Goal: Transaction & Acquisition: Obtain resource

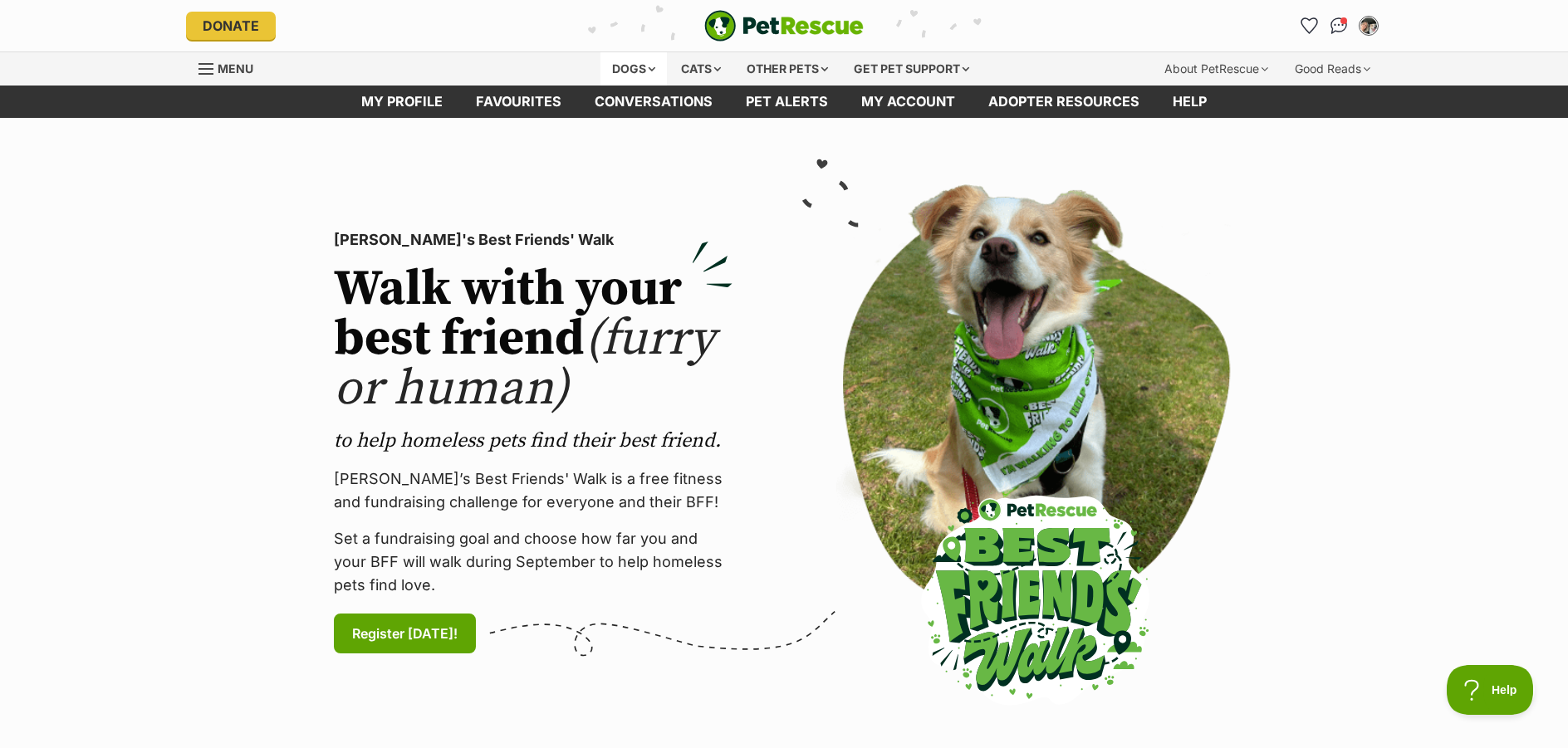
click at [648, 71] on div "Dogs" at bounding box center [634, 69] width 66 height 33
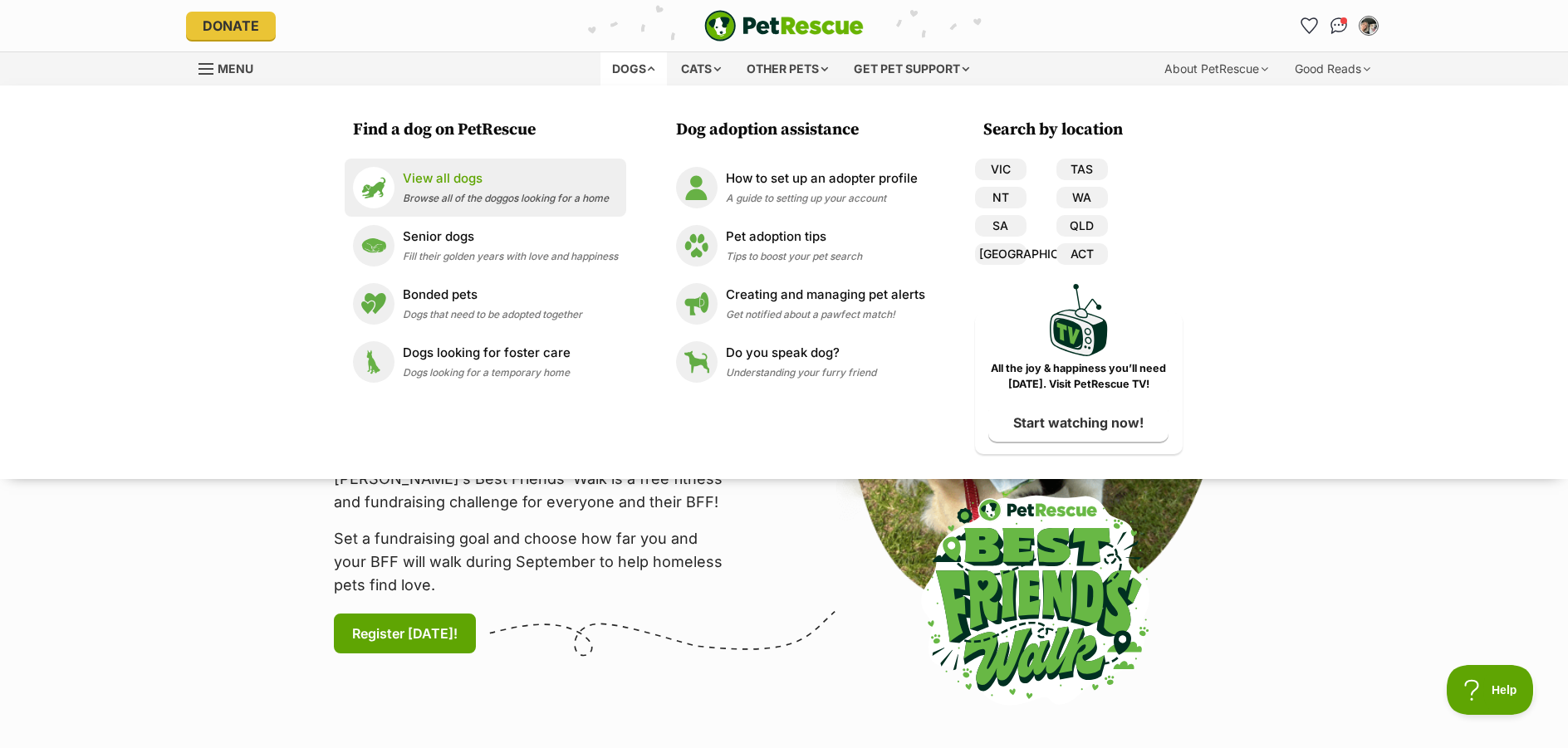
click at [443, 182] on p "View all dogs" at bounding box center [505, 179] width 206 height 19
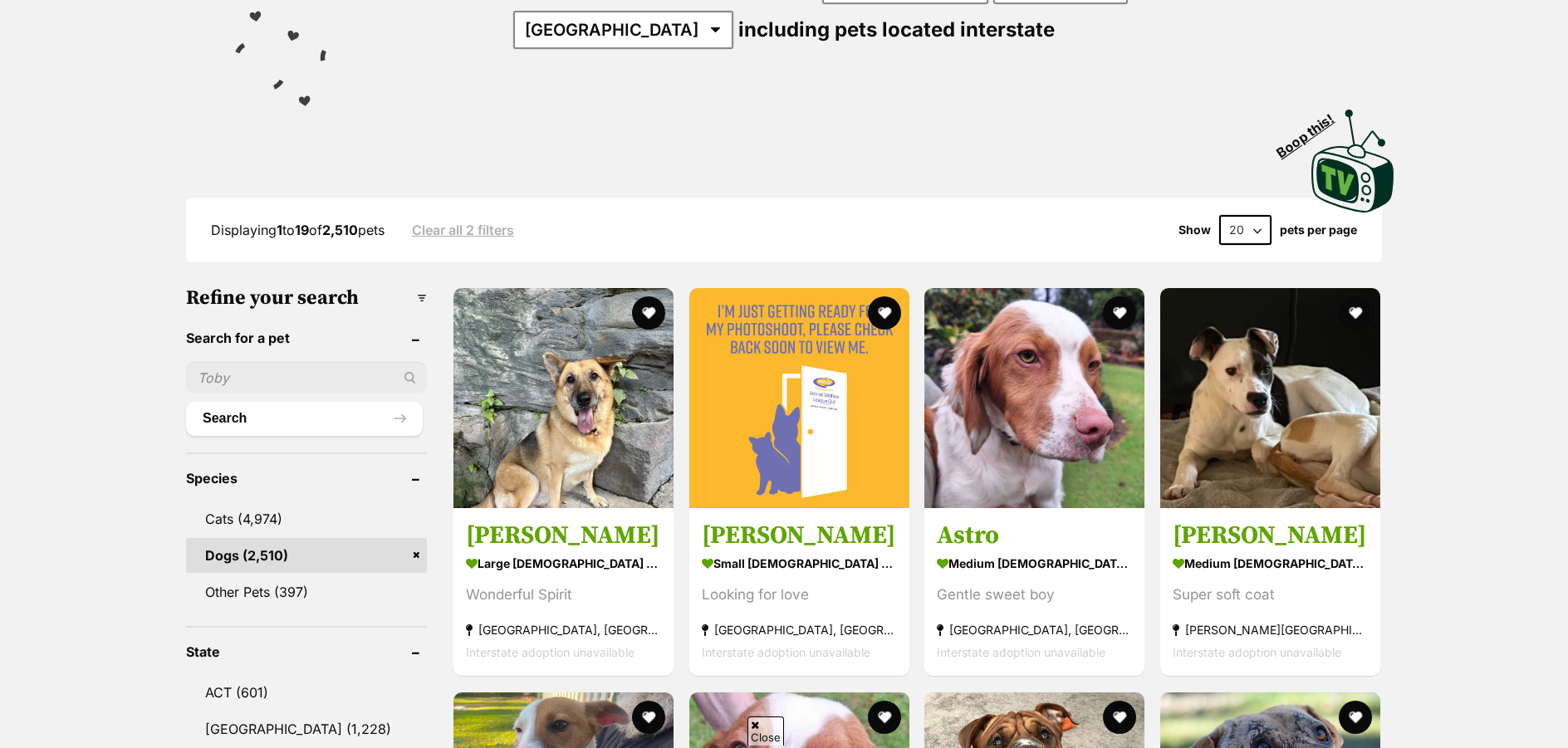
click at [331, 381] on input "text" at bounding box center [306, 378] width 241 height 31
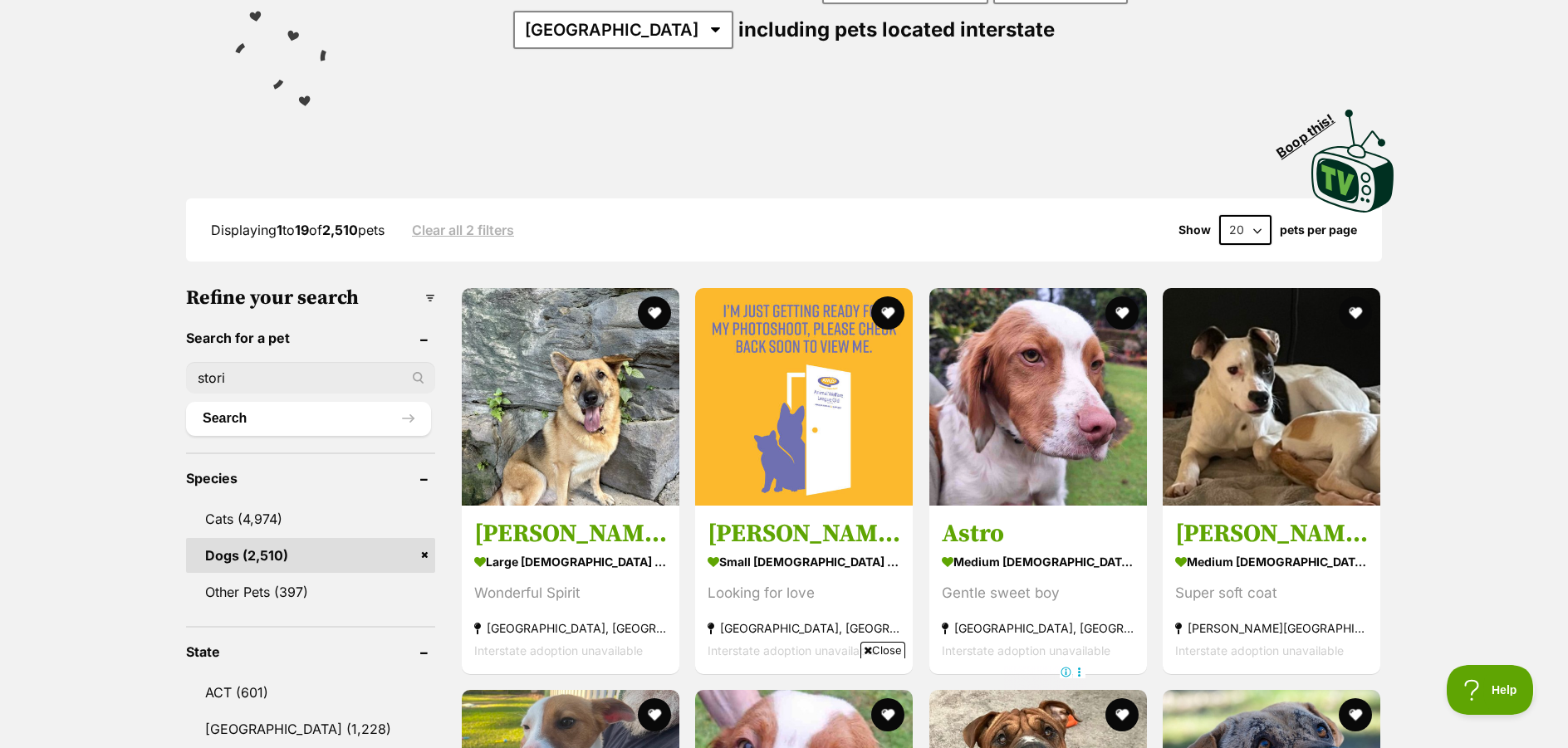
type input "stori"
click at [186, 401] on button "Search" at bounding box center [308, 418] width 245 height 33
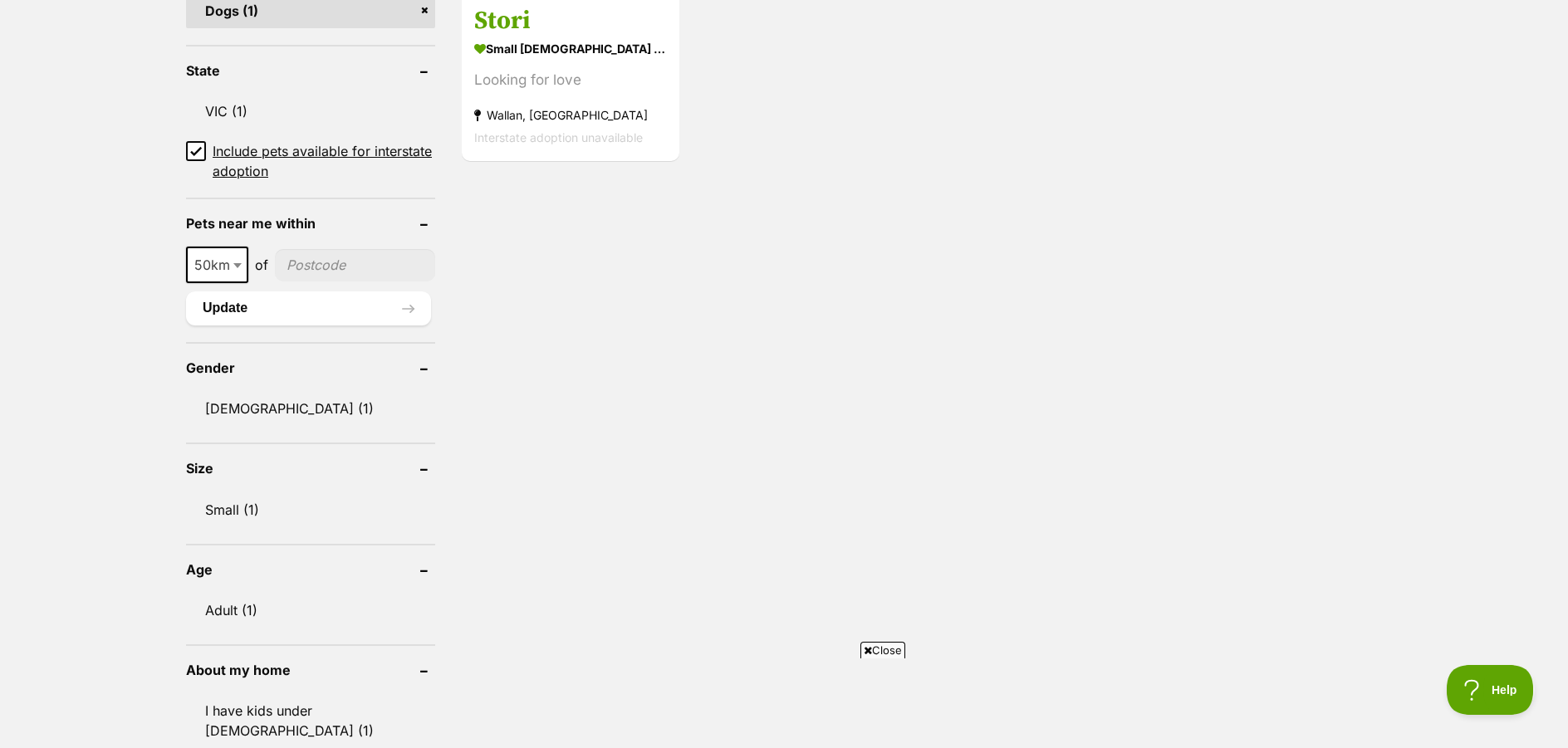
scroll to position [423, 0]
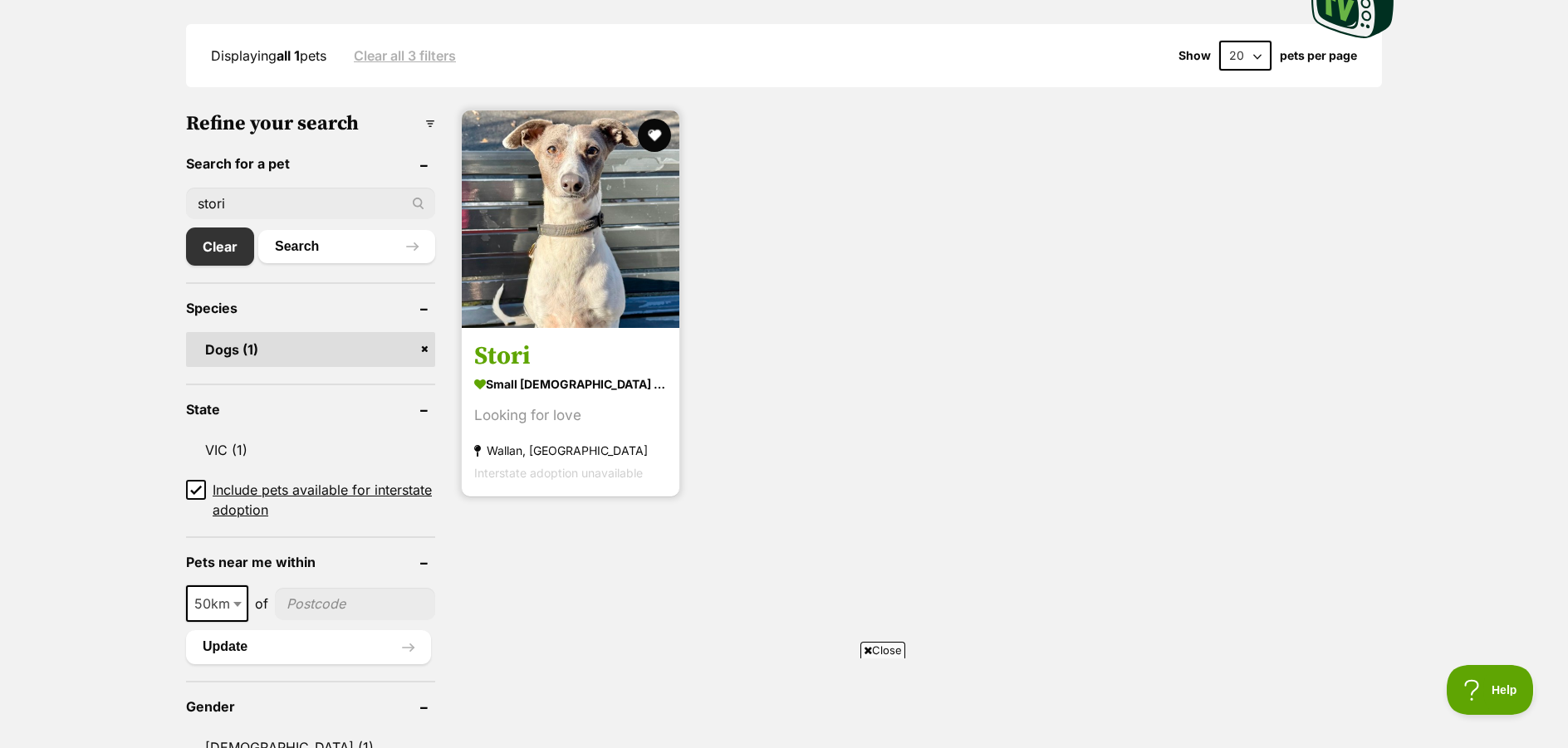
click at [517, 355] on link "Stori small female Dog Looking for love Wallan, VIC Interstate adoption unavail…" at bounding box center [570, 412] width 217 height 168
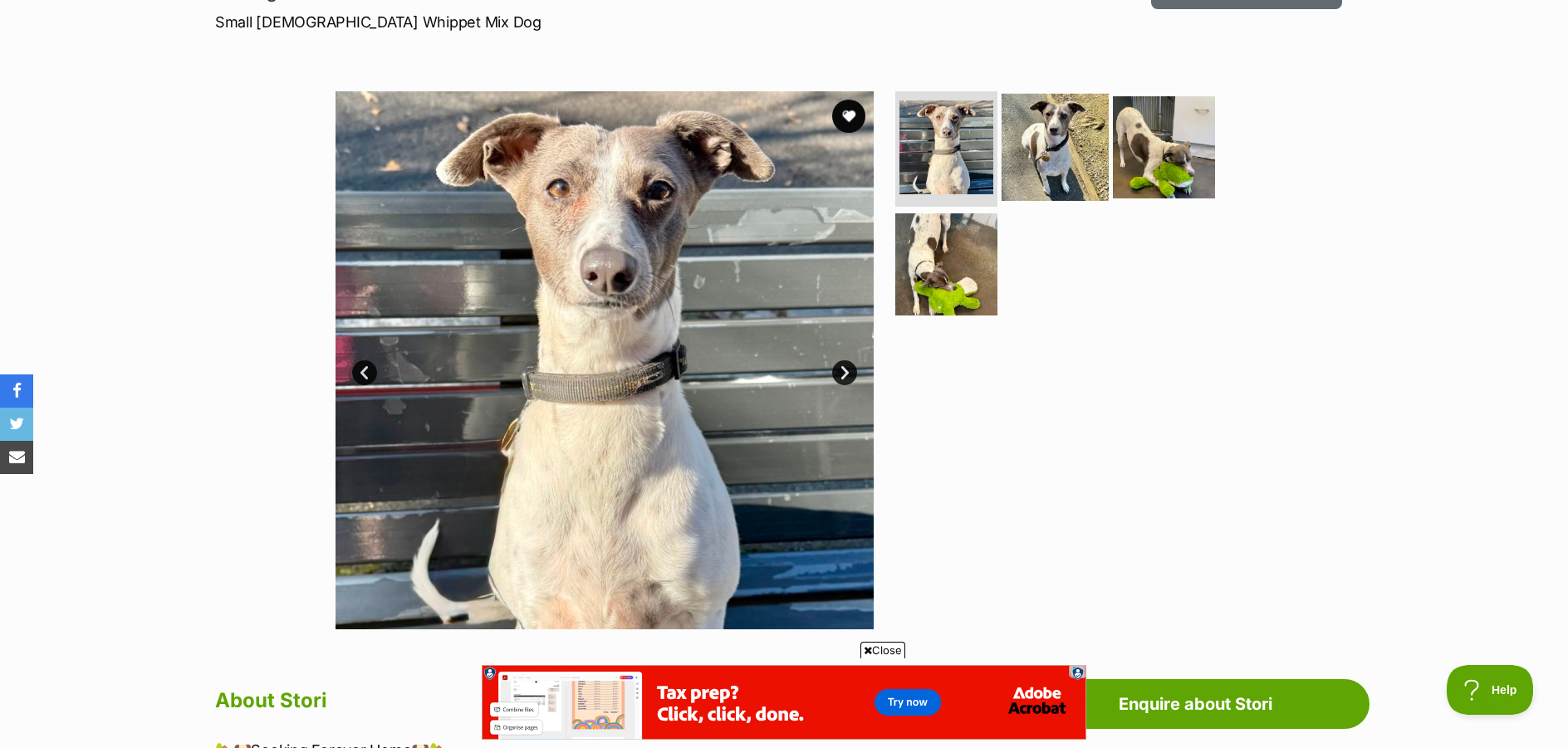
click at [1039, 146] on img at bounding box center [1055, 147] width 107 height 107
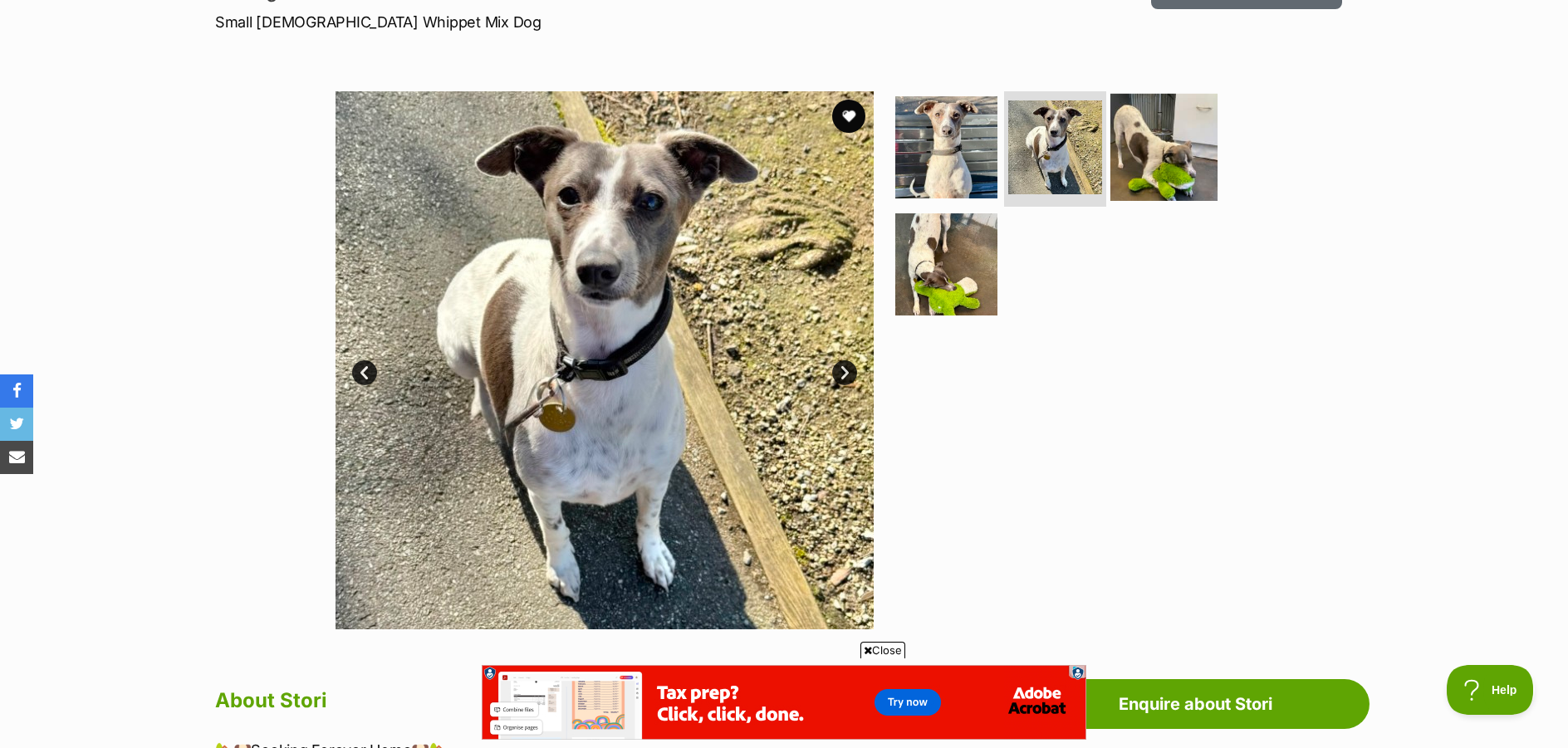
click at [1148, 156] on img at bounding box center [1164, 147] width 107 height 107
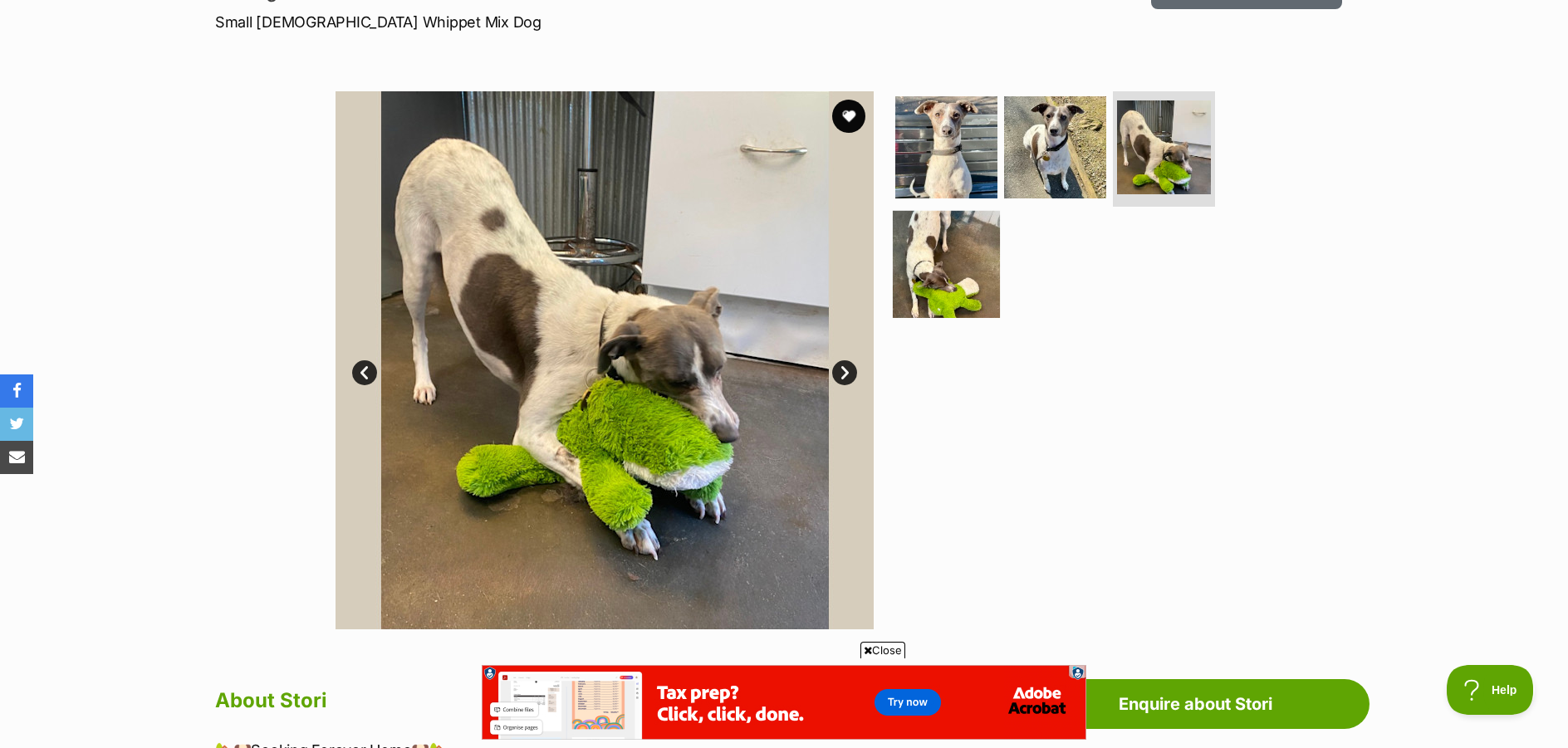
click at [923, 271] on img at bounding box center [946, 264] width 107 height 107
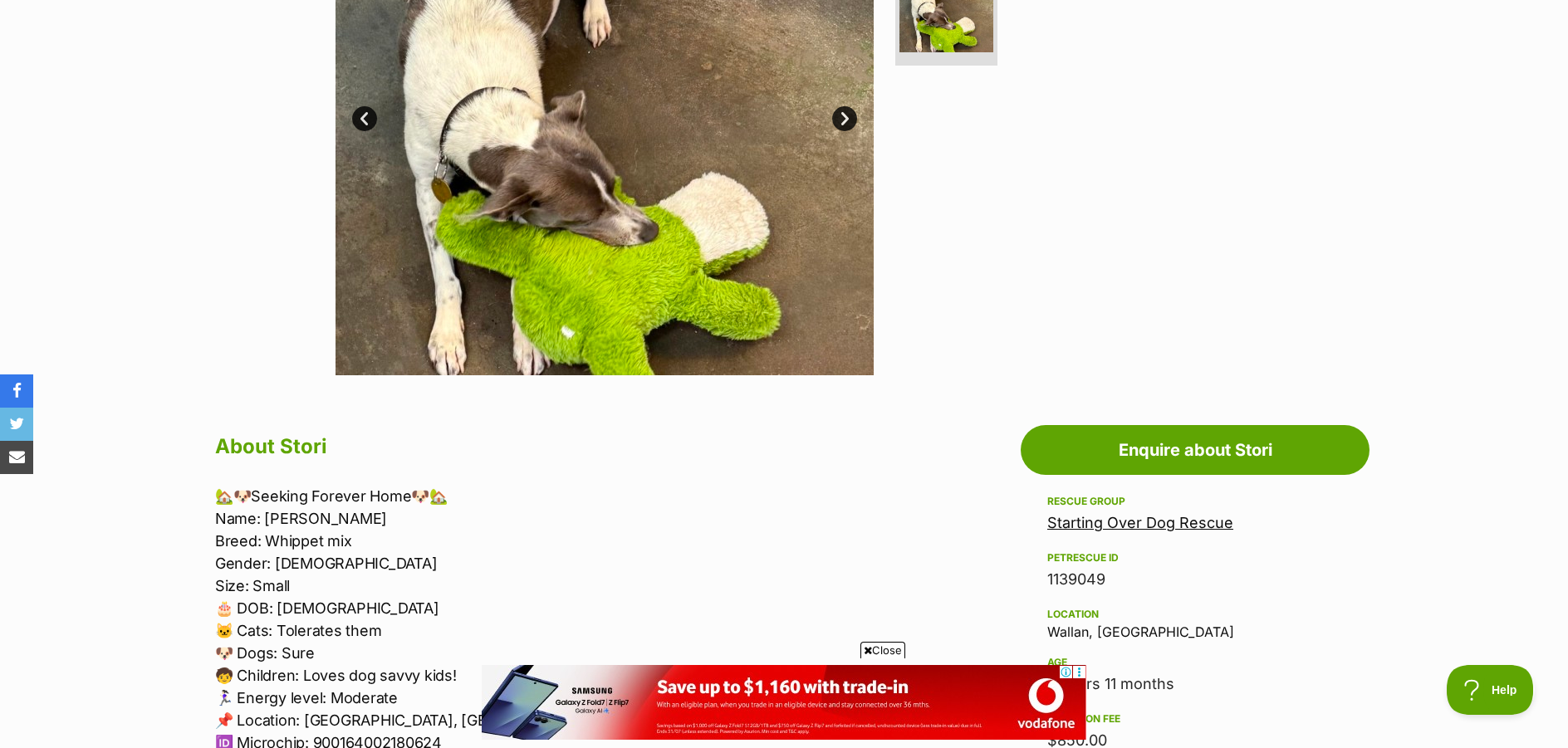
scroll to position [169, 0]
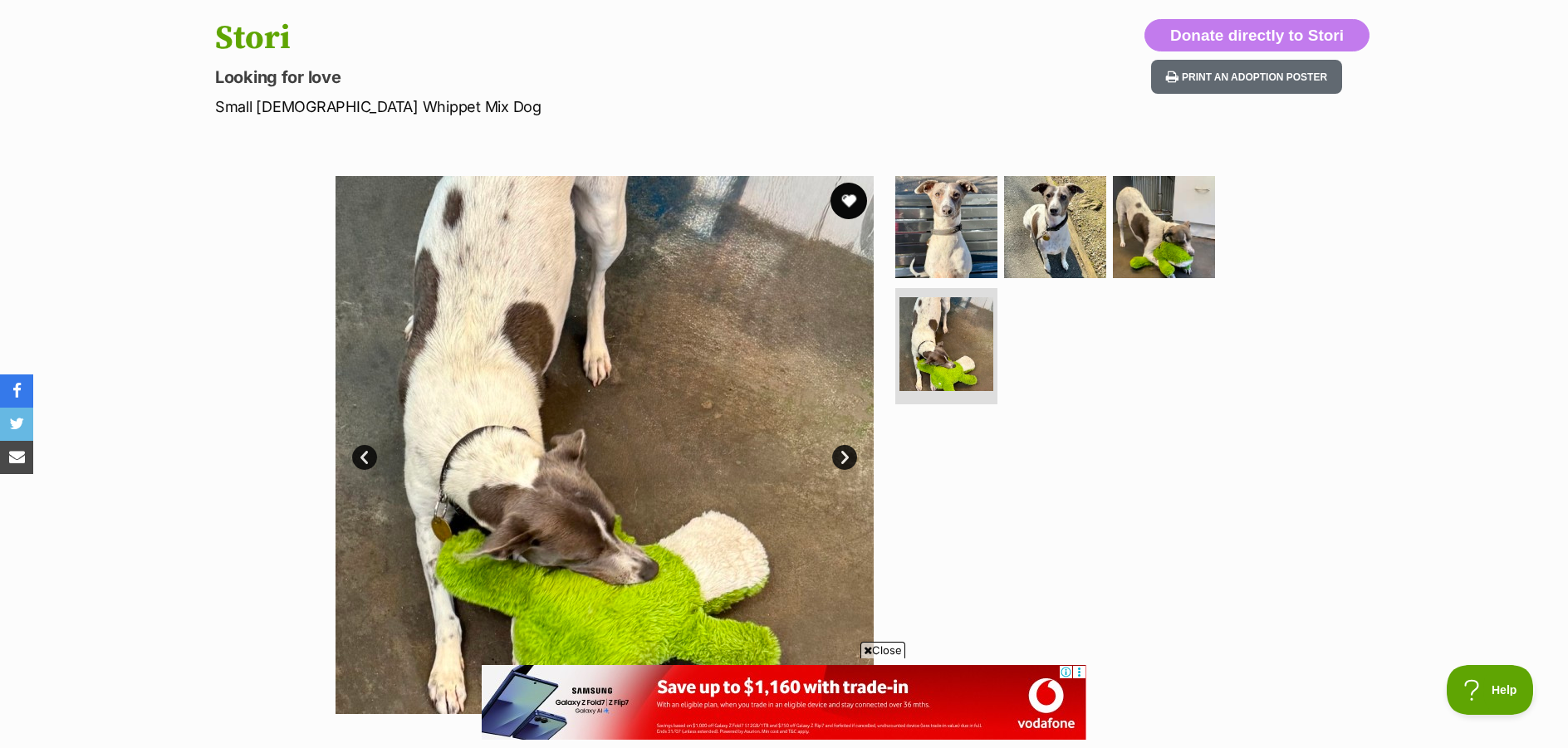
click at [846, 212] on button "favourite" at bounding box center [849, 201] width 37 height 37
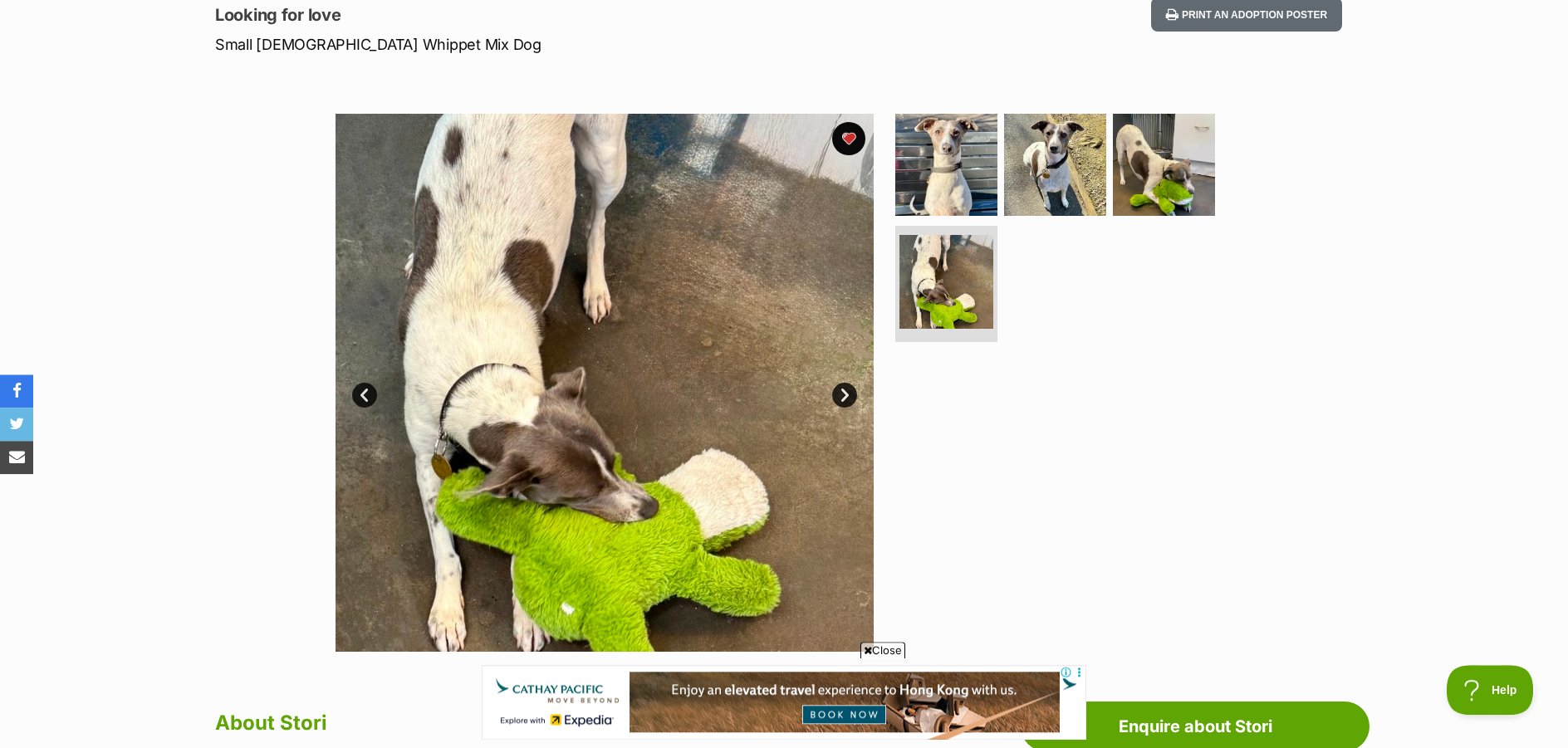
scroll to position [254, 0]
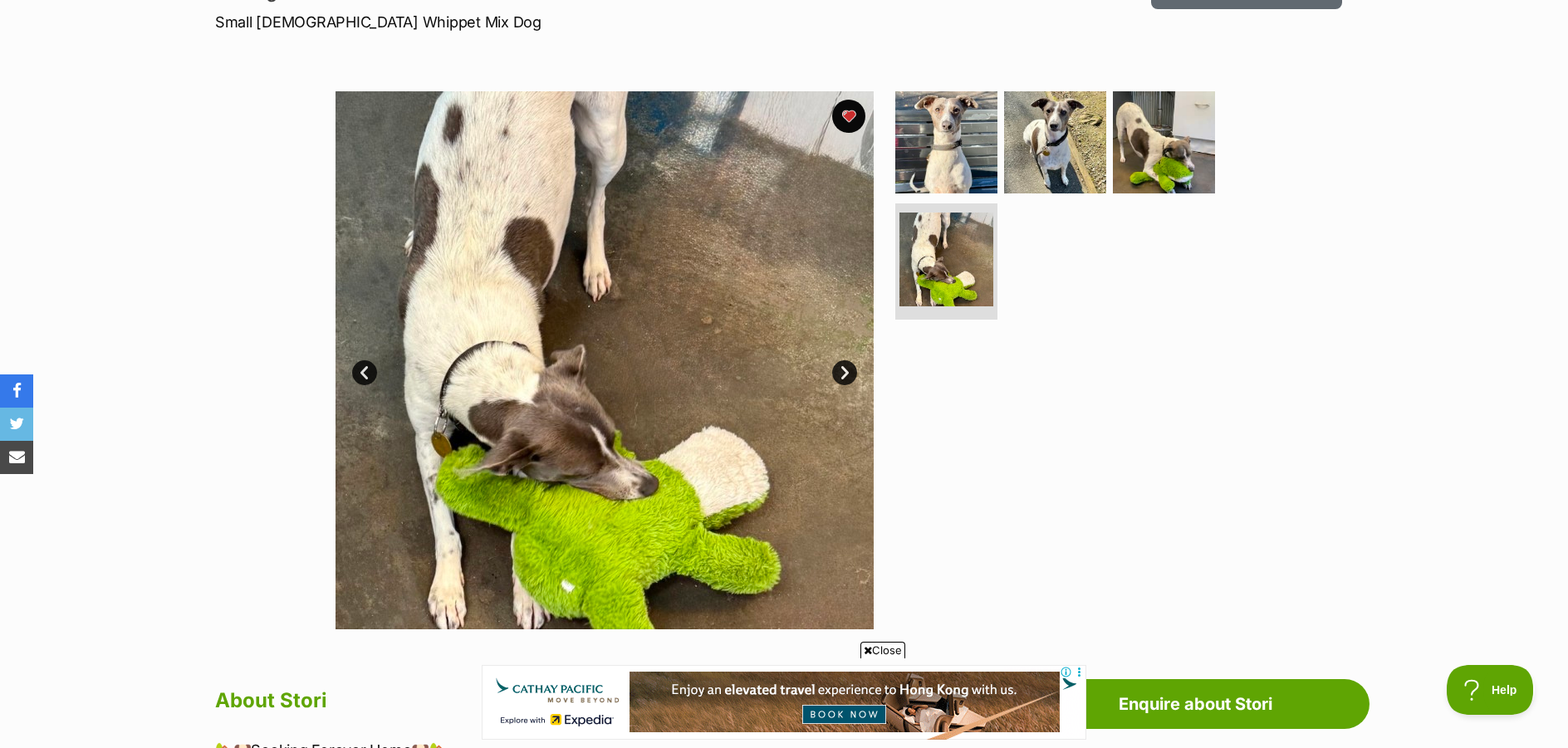
click at [359, 381] on link "Prev" at bounding box center [364, 373] width 25 height 25
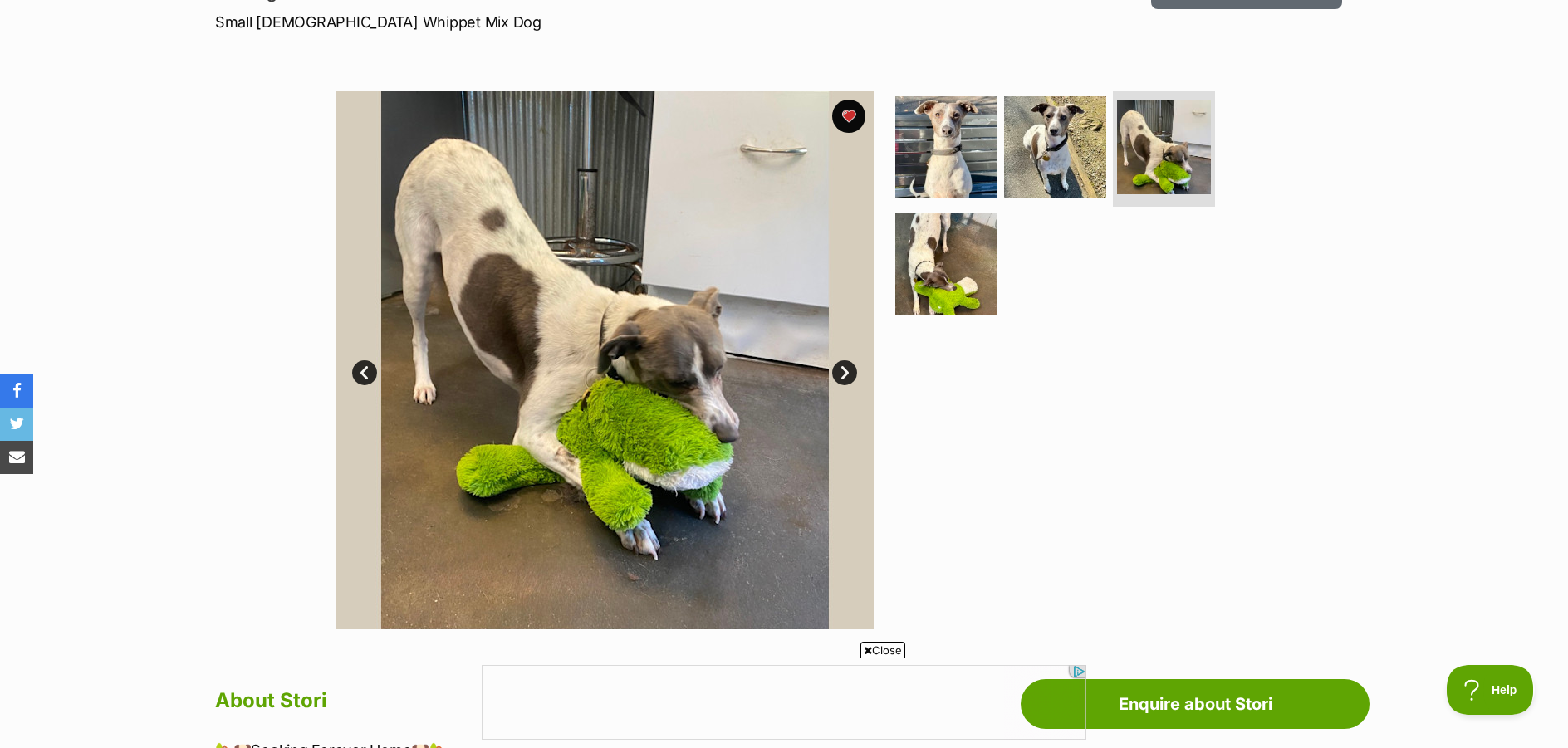
scroll to position [0, 0]
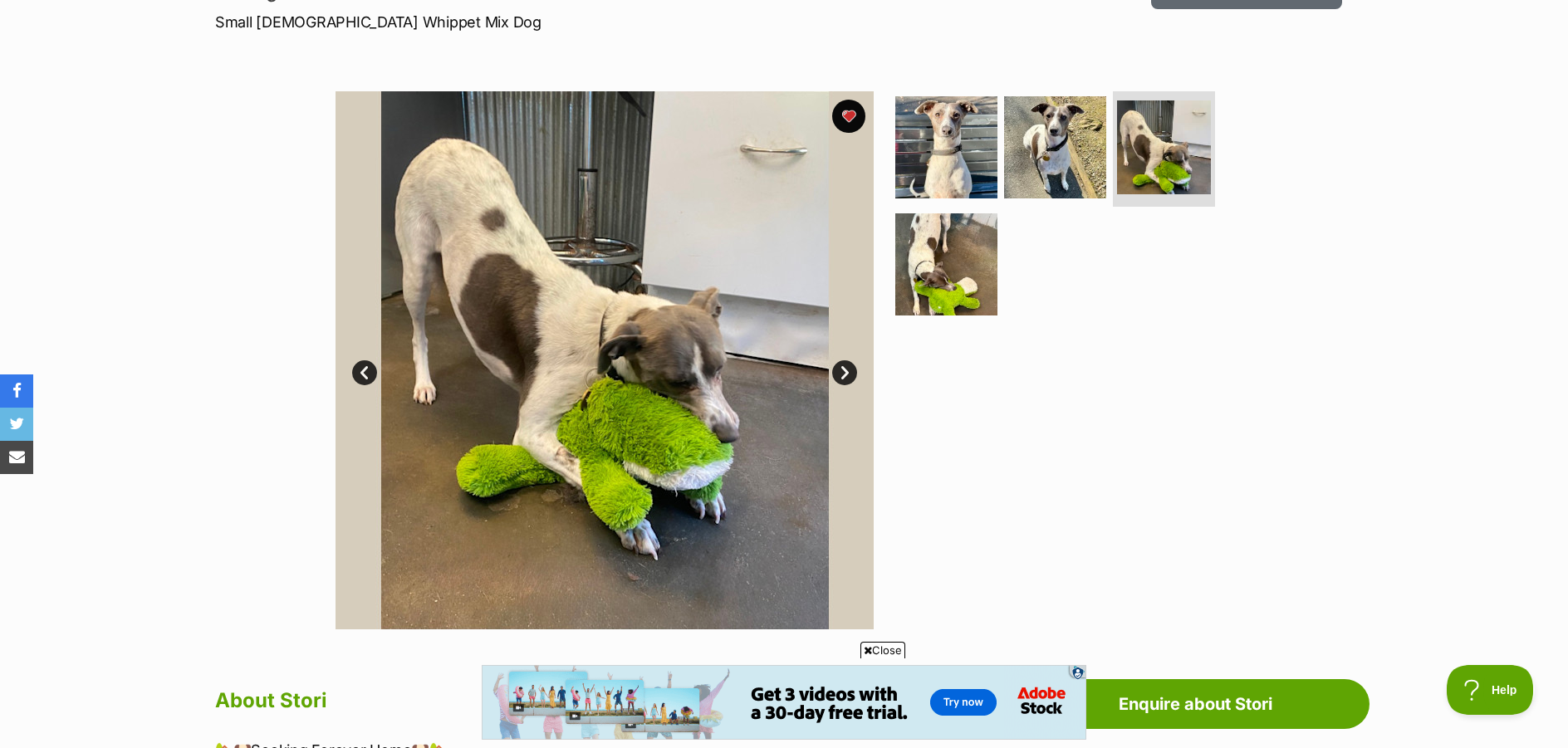
click at [359, 381] on link "Prev" at bounding box center [364, 373] width 25 height 25
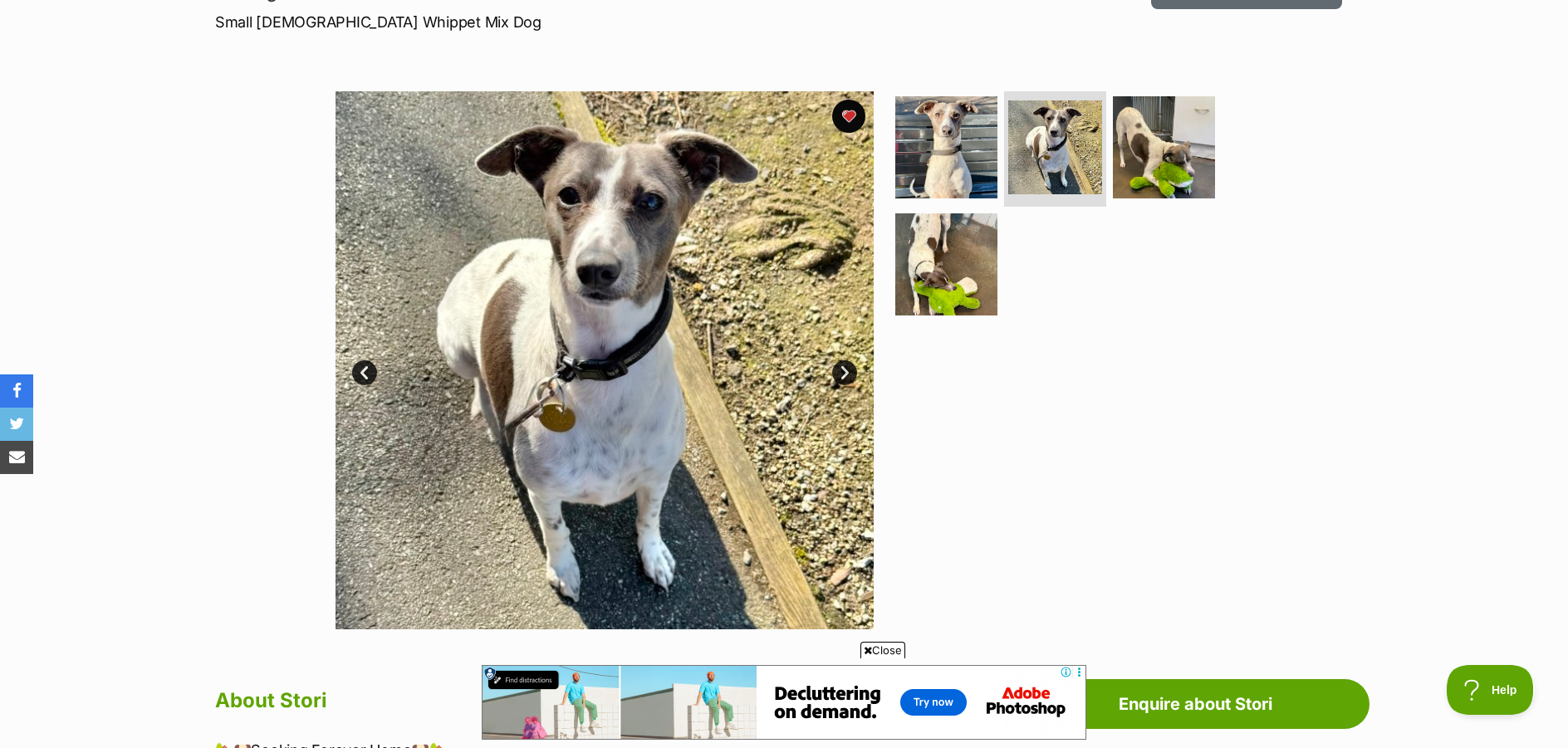
click at [359, 381] on link "Prev" at bounding box center [364, 373] width 25 height 25
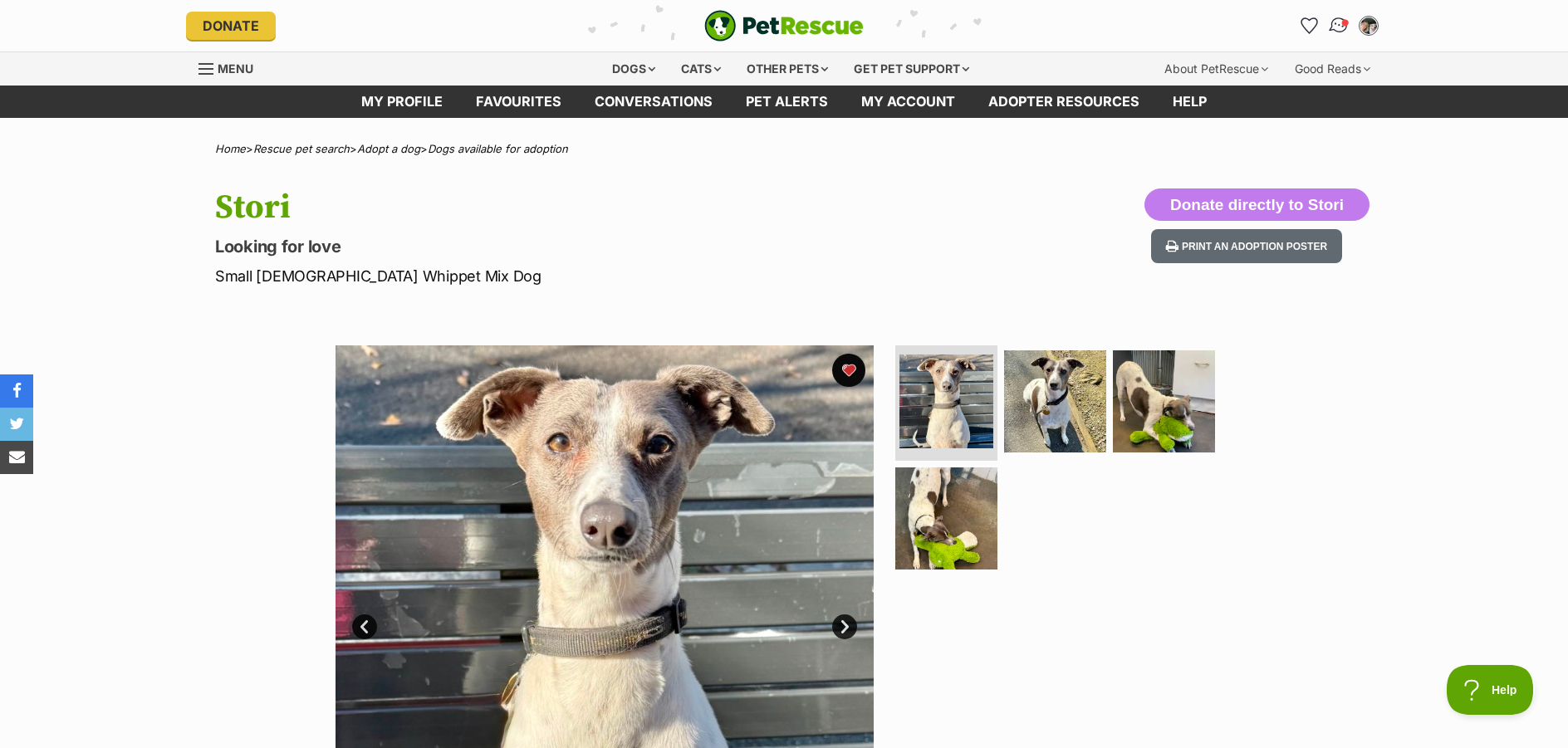
click at [1344, 24] on span "Conversations" at bounding box center [1345, 23] width 9 height 9
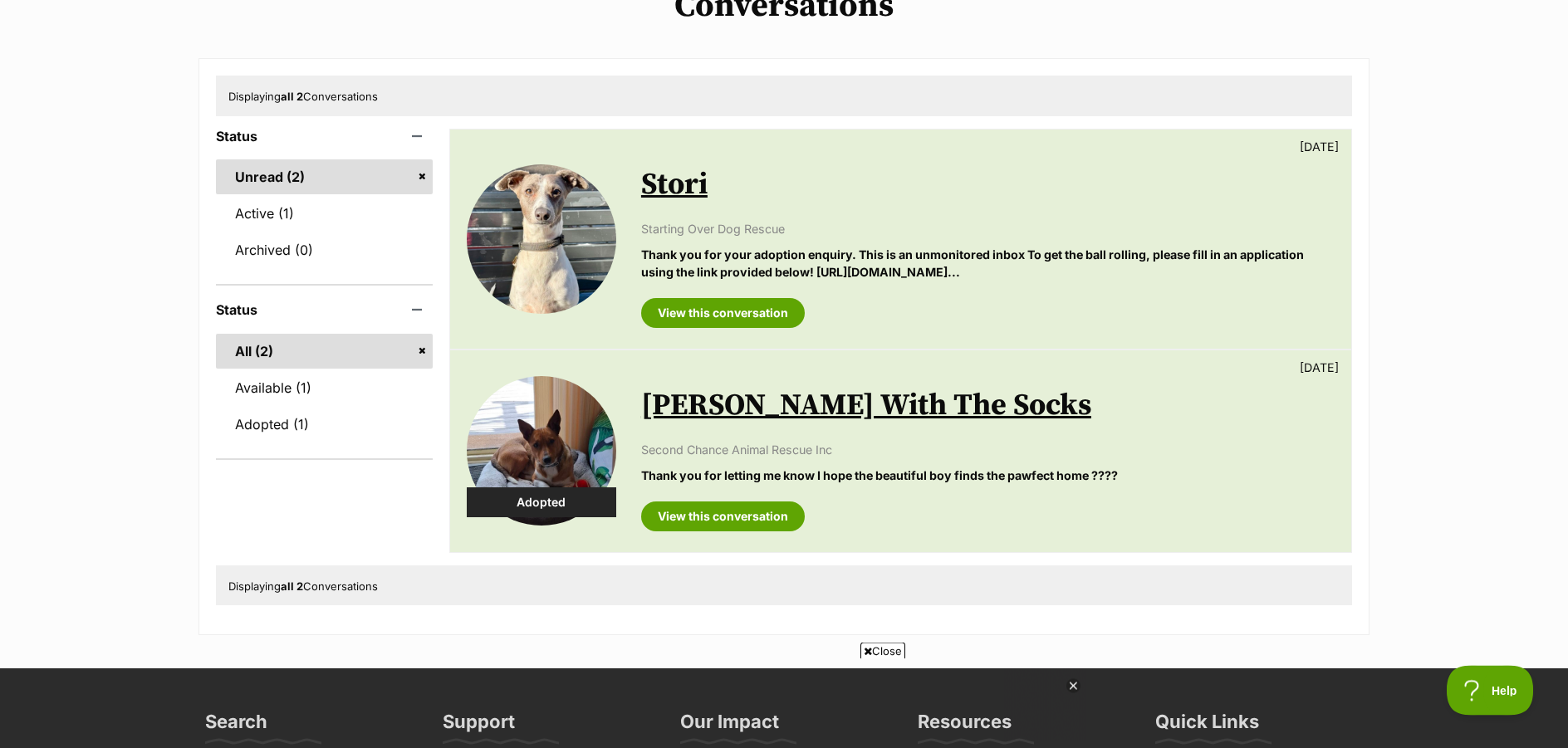
scroll to position [169, 0]
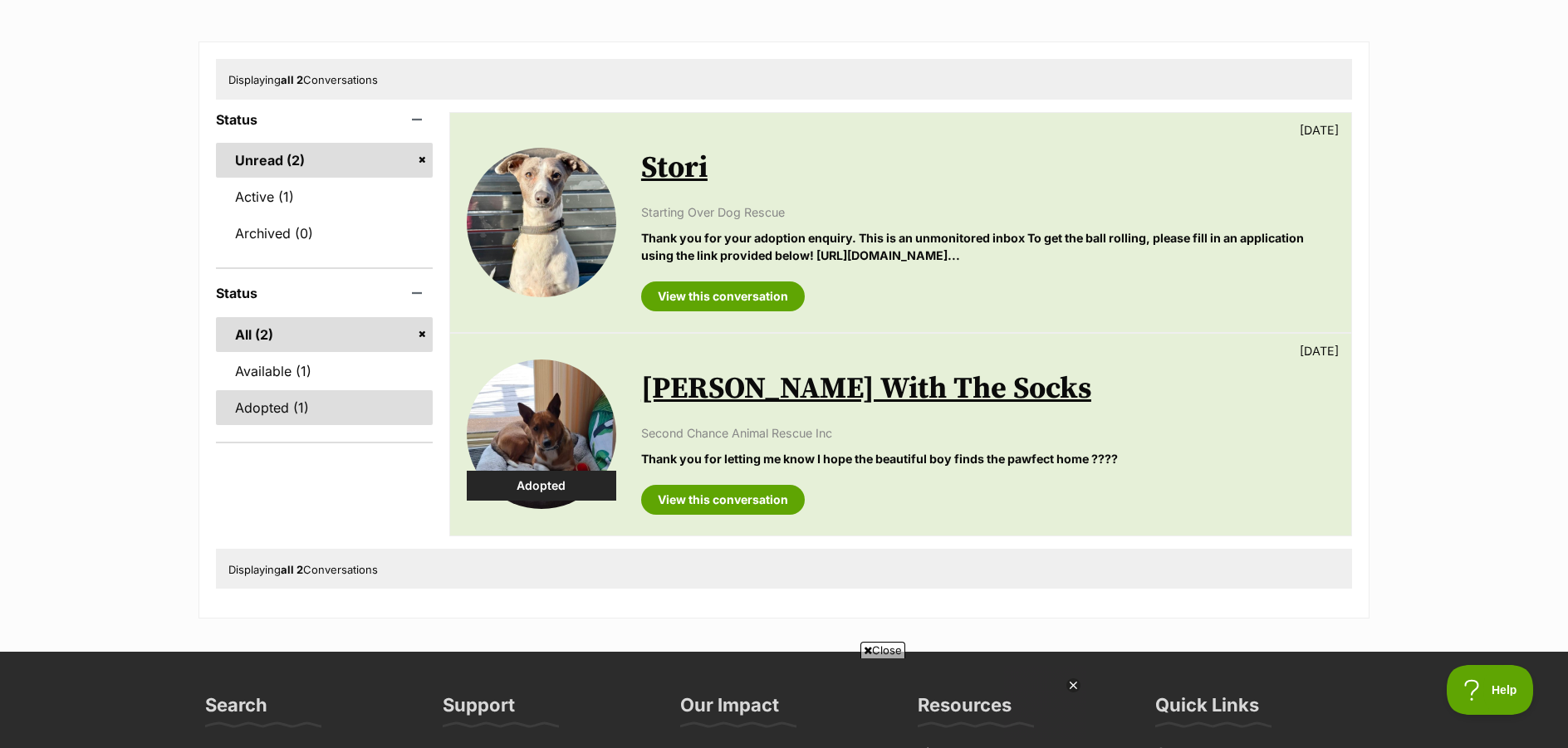
click at [270, 425] on link "Adopted (1)" at bounding box center [324, 408] width 217 height 35
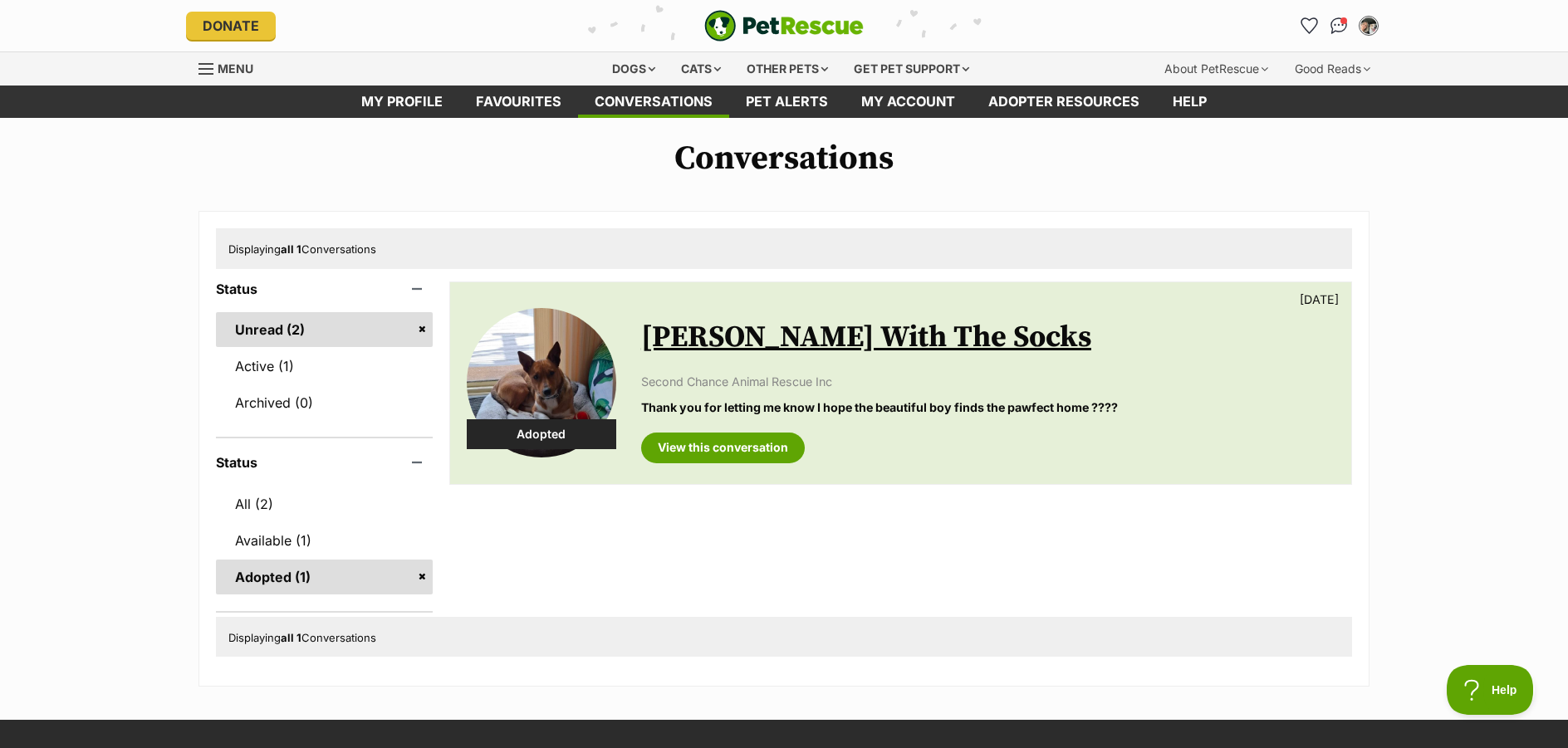
click at [261, 344] on link "Unread (2)" at bounding box center [324, 330] width 217 height 35
click at [716, 461] on link "View this conversation" at bounding box center [722, 447] width 163 height 30
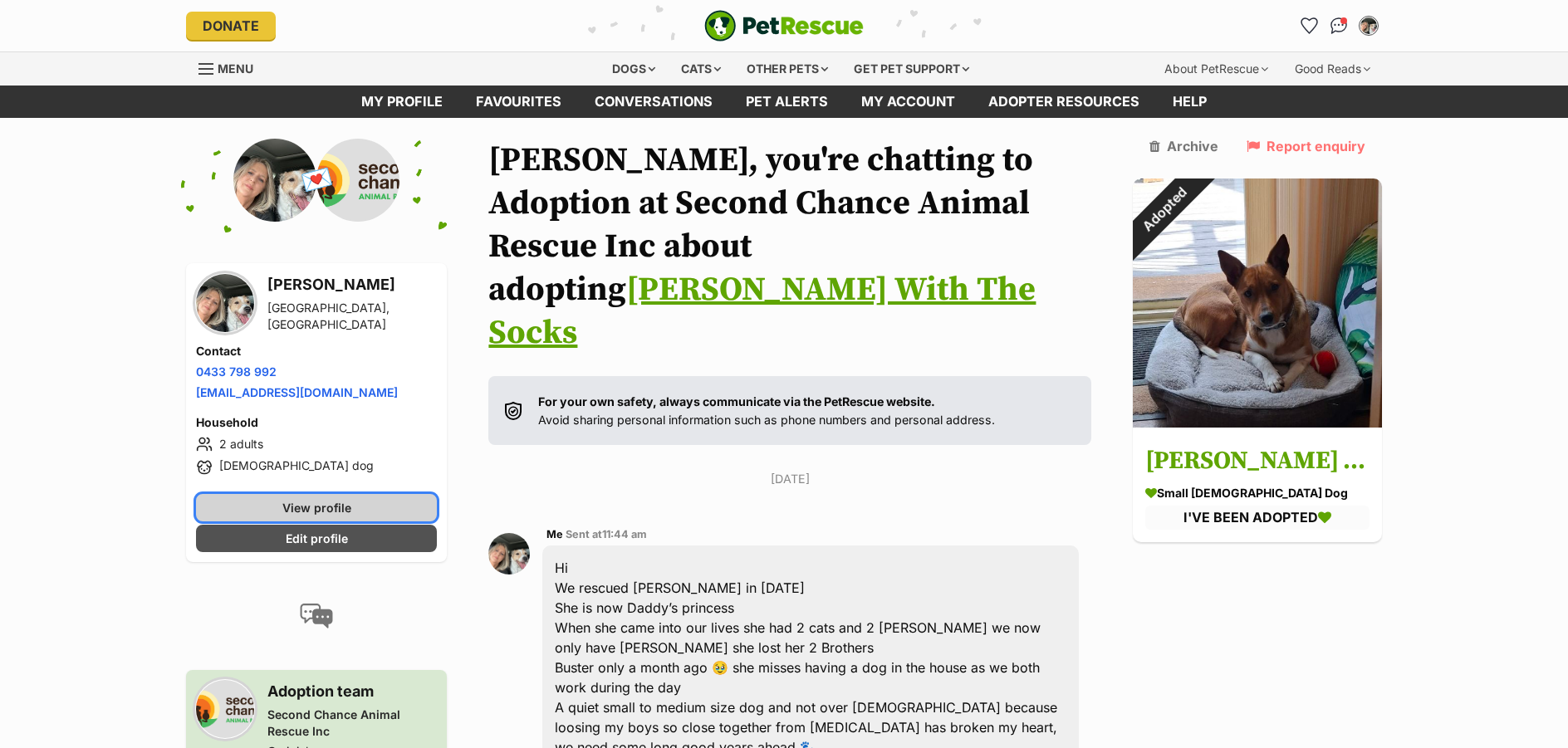
click at [289, 517] on span "View profile" at bounding box center [316, 508] width 69 height 17
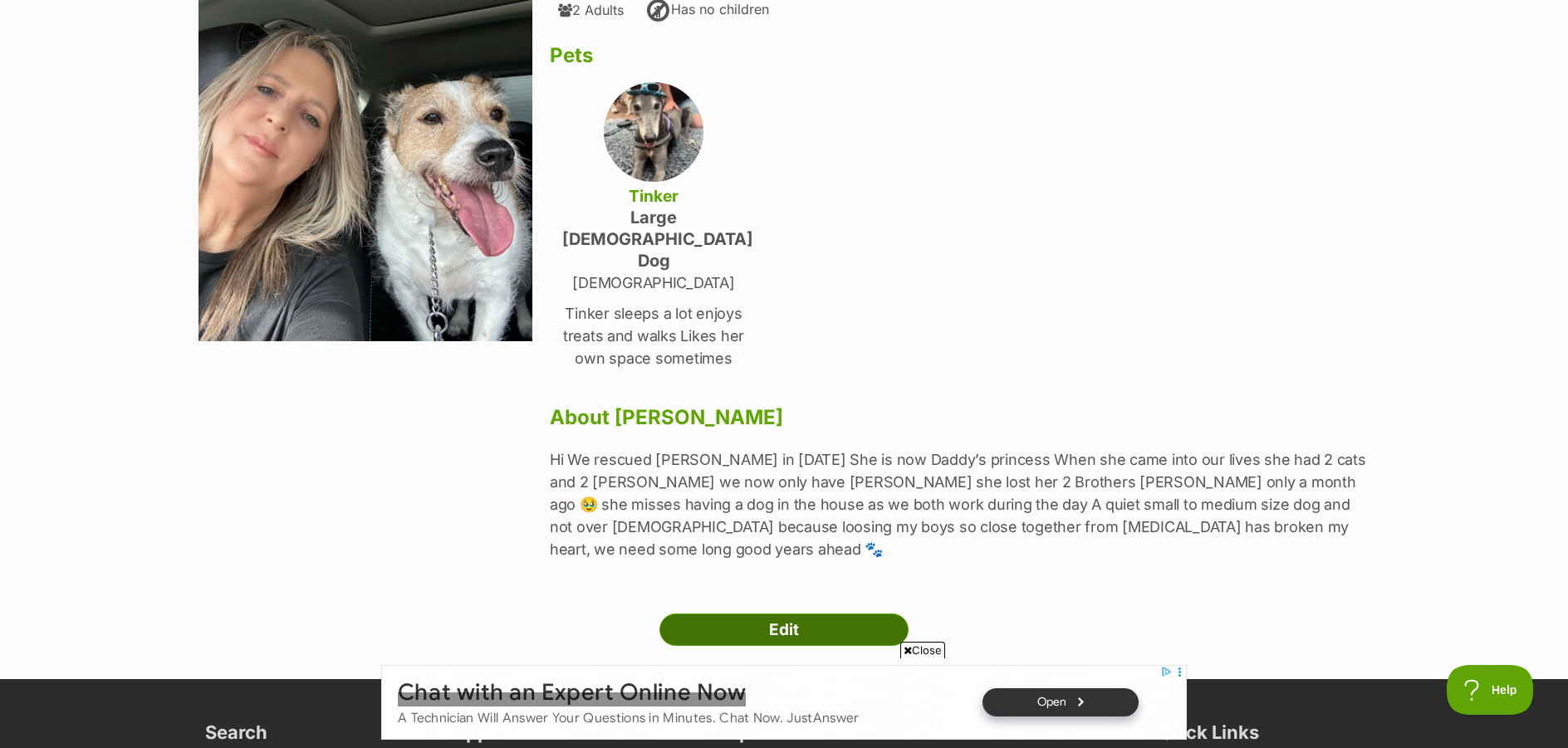
click at [788, 614] on link "Edit" at bounding box center [783, 630] width 249 height 33
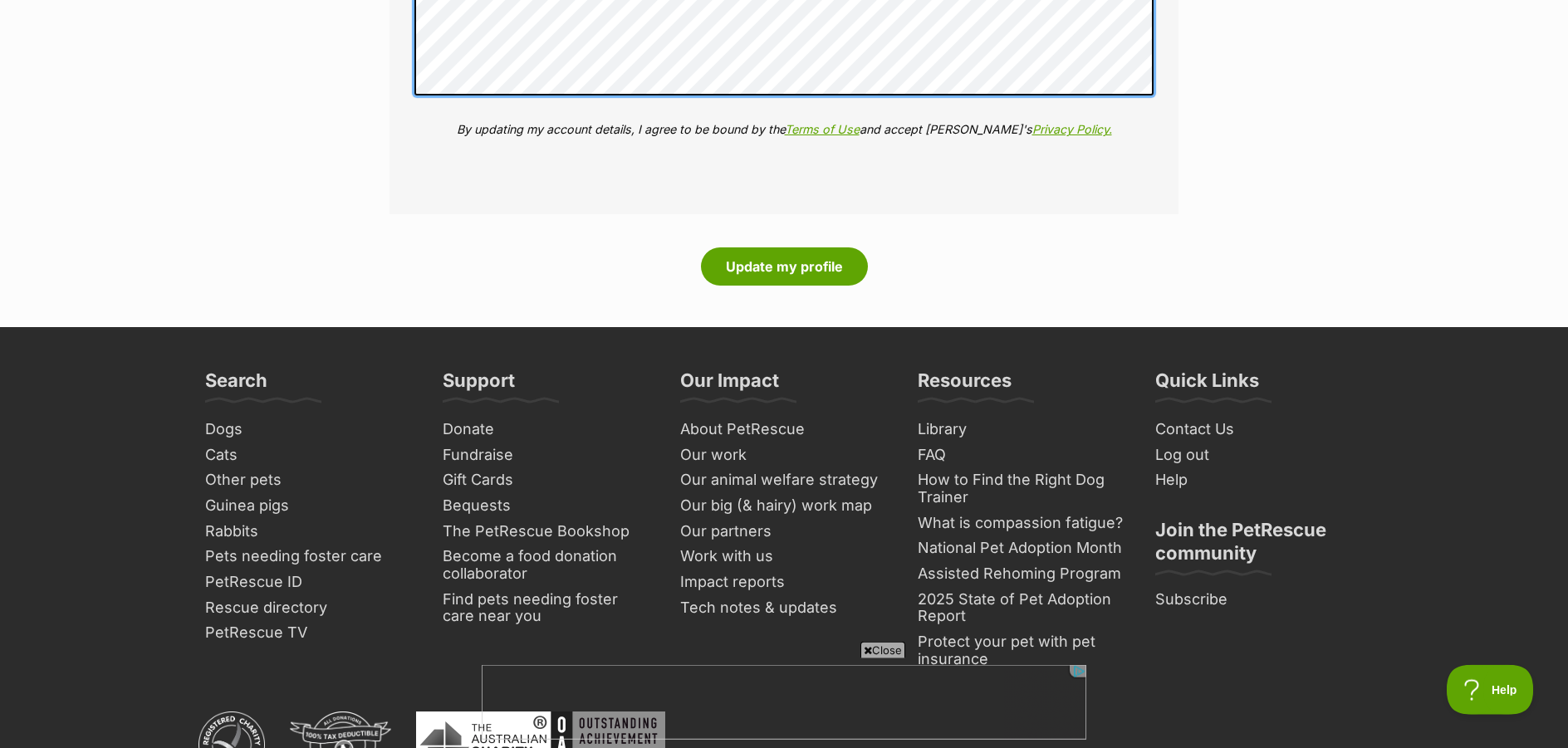
scroll to position [2625, 0]
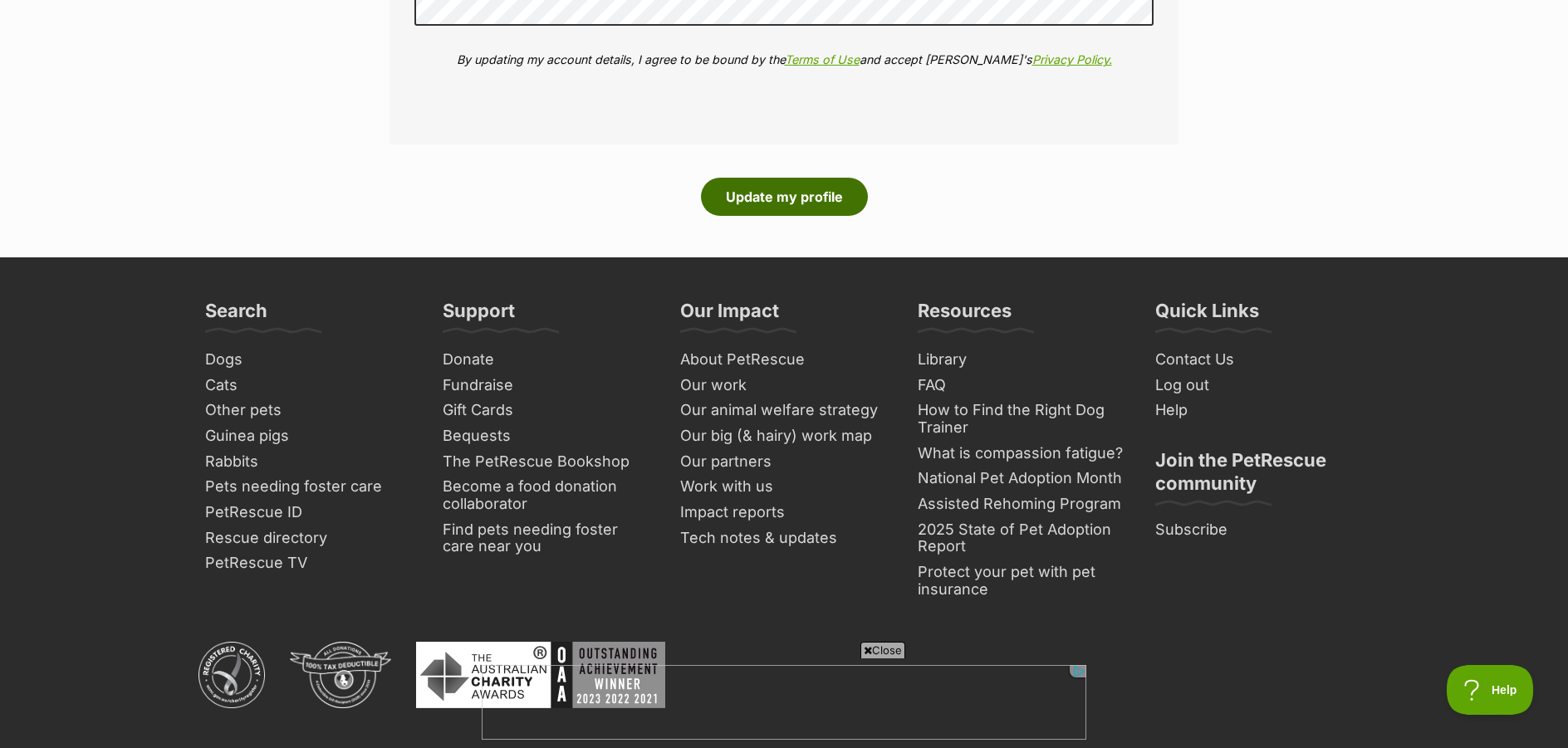
click at [811, 193] on button "Update my profile" at bounding box center [784, 197] width 167 height 38
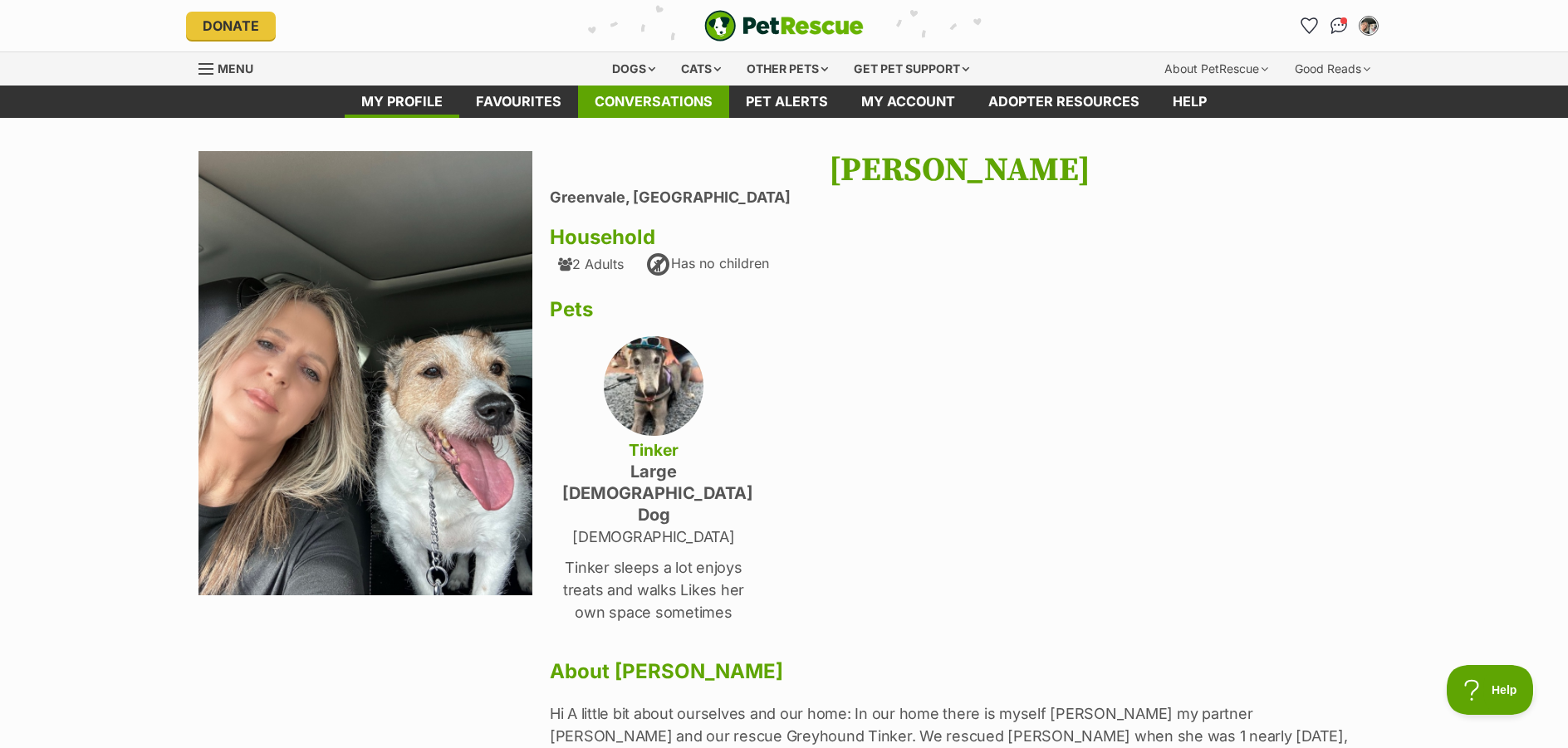
click at [656, 101] on link "Conversations" at bounding box center [653, 101] width 151 height 32
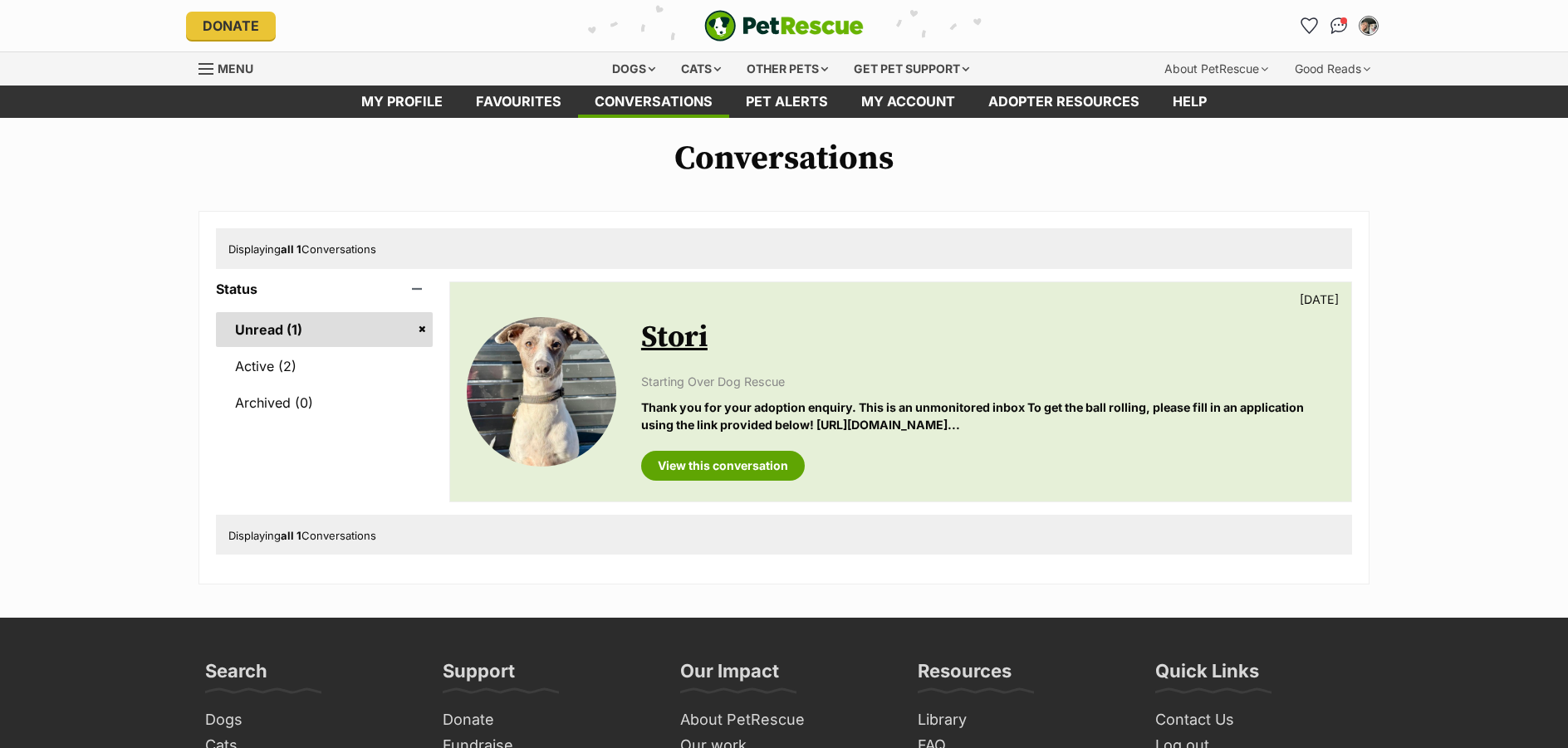
click at [287, 346] on link "Unread (1)" at bounding box center [324, 330] width 217 height 35
click at [739, 481] on link "View this conversation" at bounding box center [722, 465] width 163 height 30
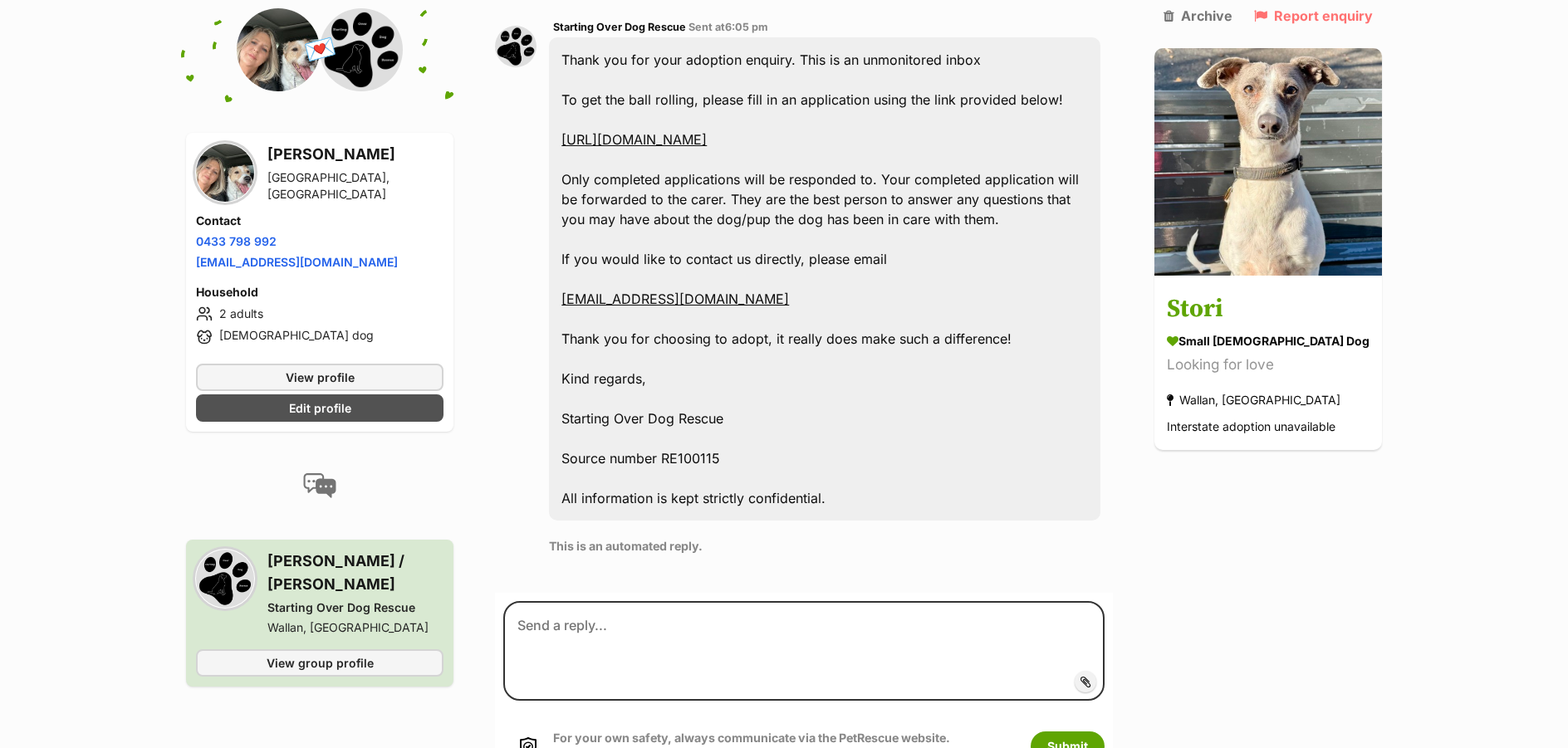
scroll to position [551, 0]
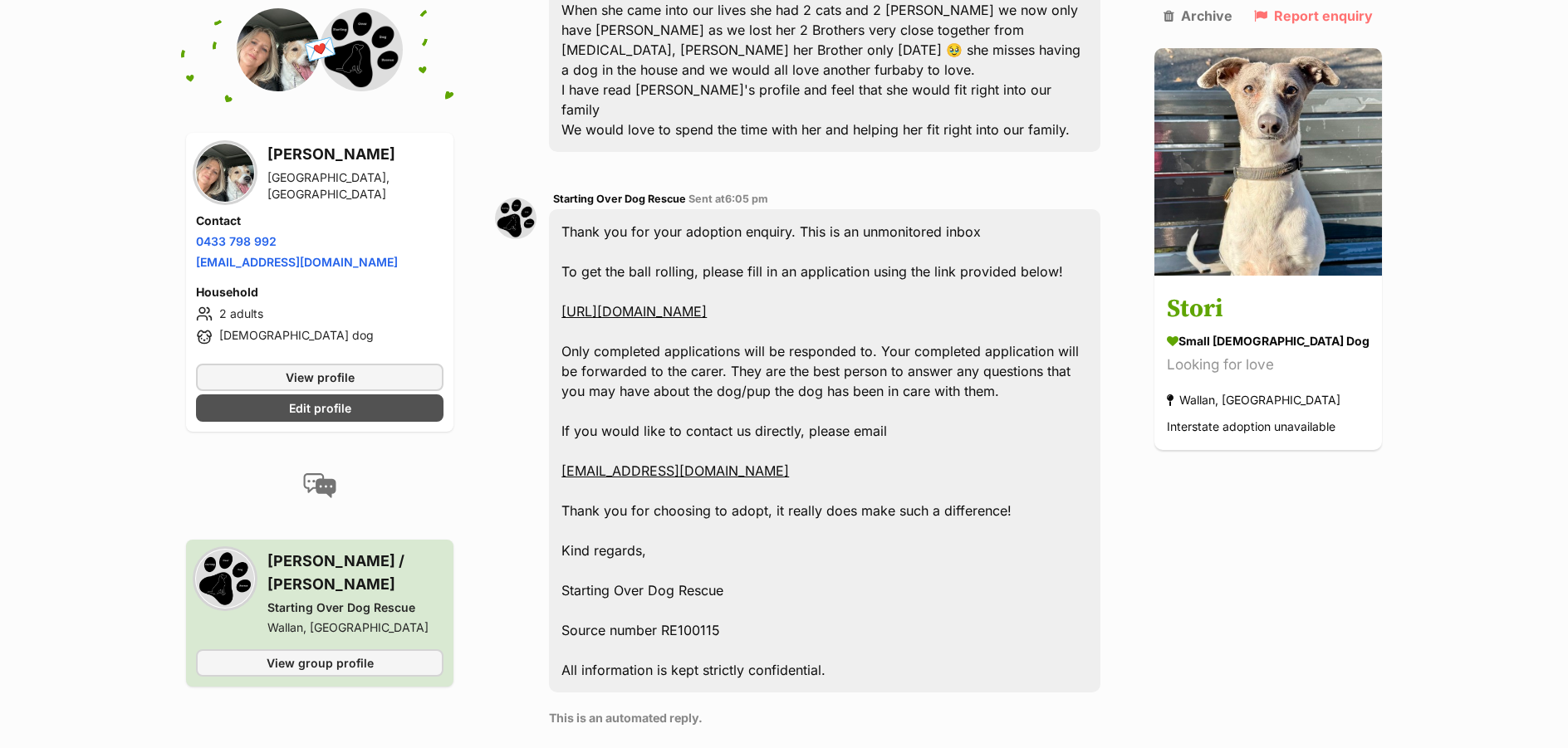
click at [706, 303] on link "https://www.startingoverdogrescue.org.au/adoption-application-form/" at bounding box center [634, 311] width 145 height 17
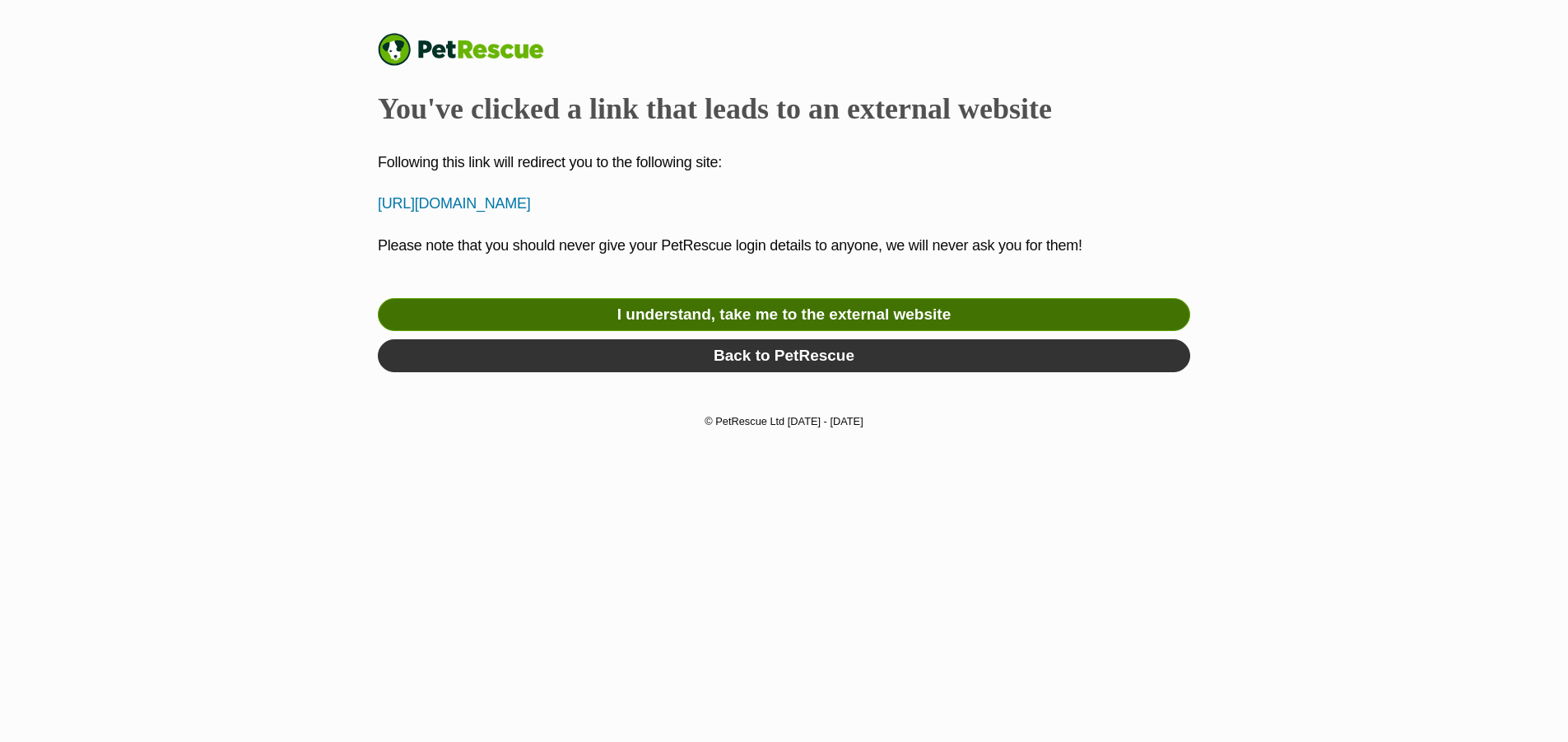
click at [775, 319] on link "I understand, take me to the external website" at bounding box center [784, 314] width 813 height 33
click at [774, 324] on link "I understand, take me to the external website" at bounding box center [784, 314] width 813 height 33
click at [832, 310] on link "I understand, take me to the external website" at bounding box center [784, 314] width 813 height 33
click at [821, 310] on link "I understand, take me to the external website" at bounding box center [784, 314] width 813 height 33
click at [689, 306] on link "I understand, take me to the external website" at bounding box center [784, 314] width 813 height 33
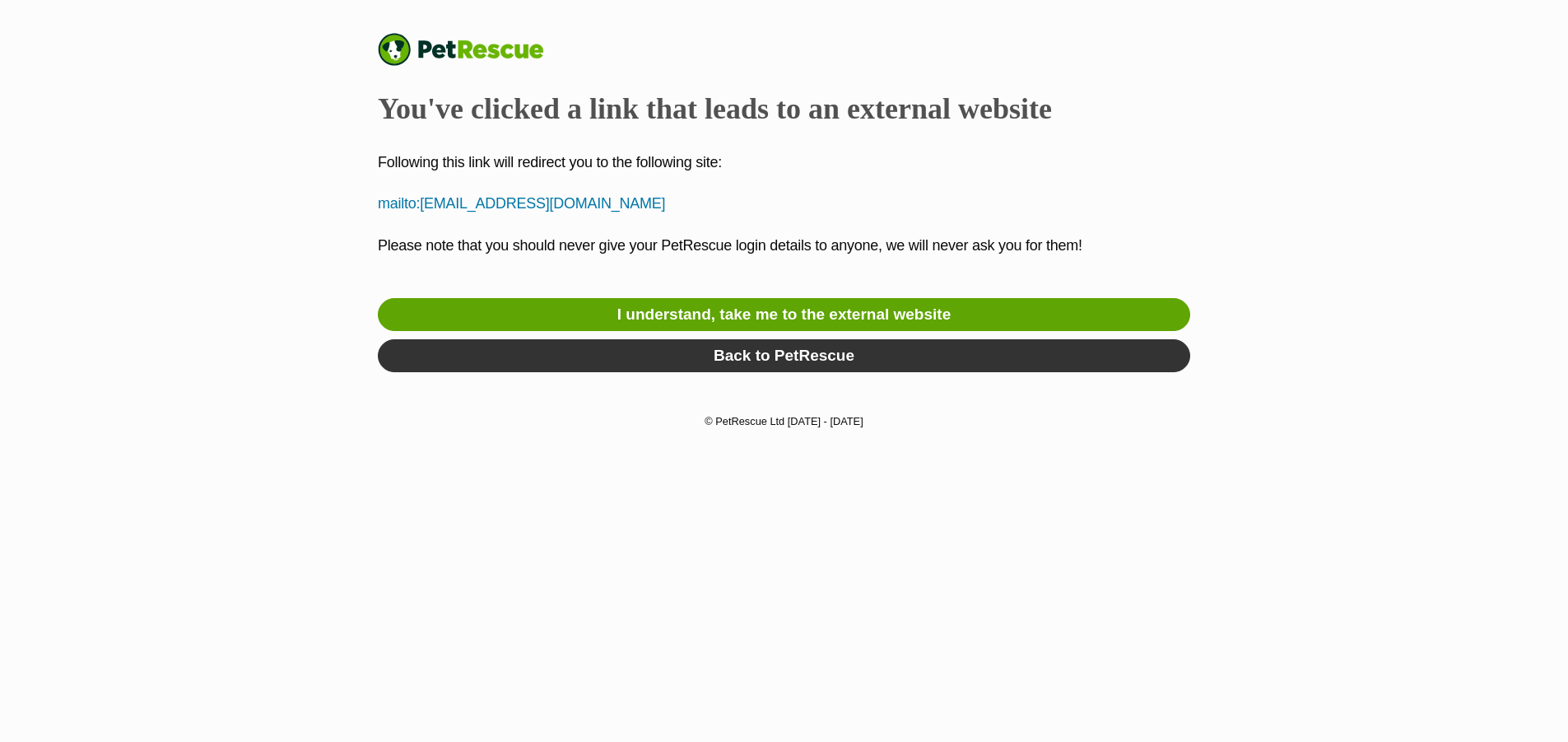
click at [513, 429] on html "PetRescue You've clicked a link that leads to an external website Following thi…" at bounding box center [784, 214] width 1568 height 429
